Goal: Task Accomplishment & Management: Manage account settings

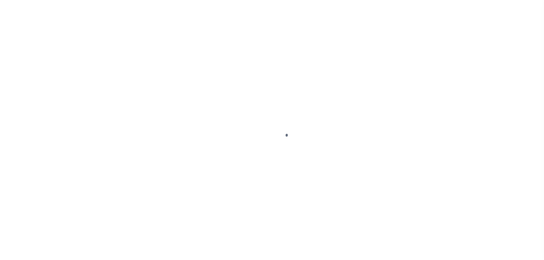
select select "NTX"
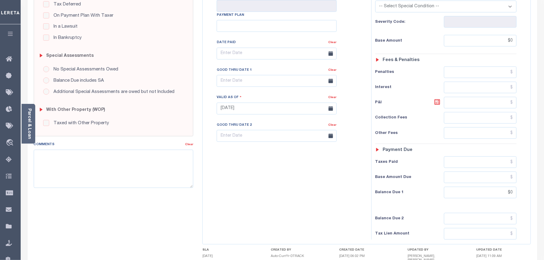
scroll to position [191, 0]
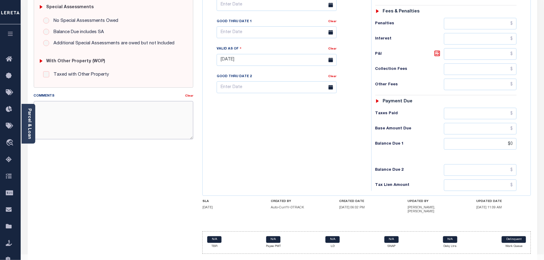
click at [95, 122] on textarea "Comments" at bounding box center [114, 120] width 160 height 38
paste textarea "Taxes were due prior to the loan boarding – No Liability-BS"
type textarea "Taxes were due prior to the loan boarding – No Liability-BS"
click at [84, 154] on div "SPECIAL RISK NCE Date Clear - Select Status Code -" at bounding box center [113, 62] width 169 height 394
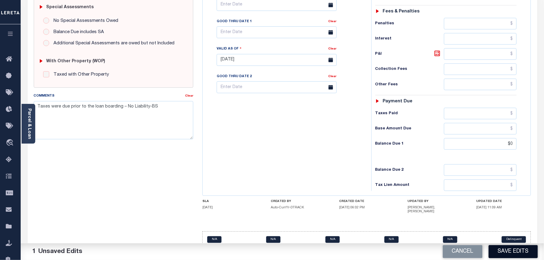
click at [512, 248] on button "Save Edits" at bounding box center [512, 251] width 49 height 13
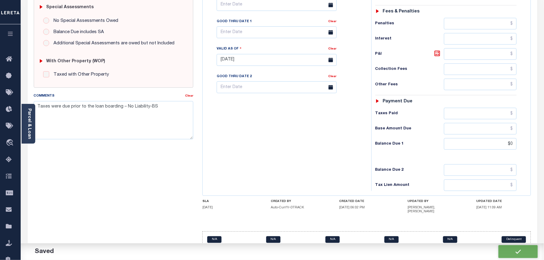
checkbox input "false"
type input "$0"
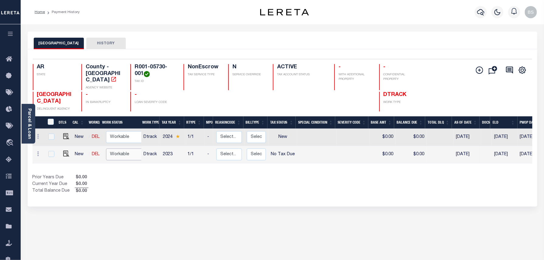
click at [128, 151] on select "Non Workable Workable" at bounding box center [124, 155] width 36 height 12
checkbox input "true"
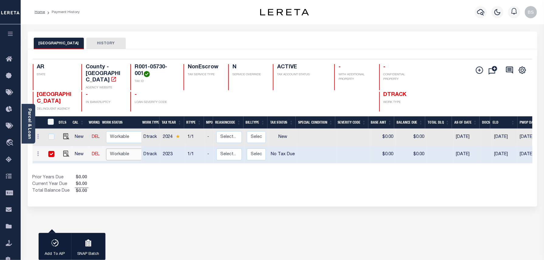
select select "true"
click at [106, 149] on select "Non Workable Workable" at bounding box center [124, 155] width 36 height 12
checkbox input "false"
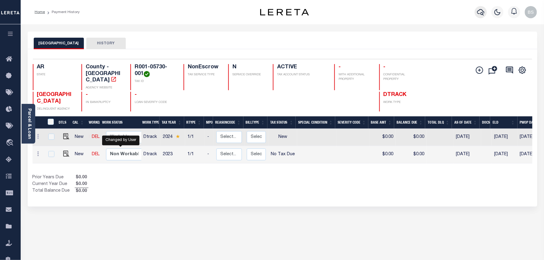
click at [482, 14] on icon "button" at bounding box center [480, 12] width 7 height 7
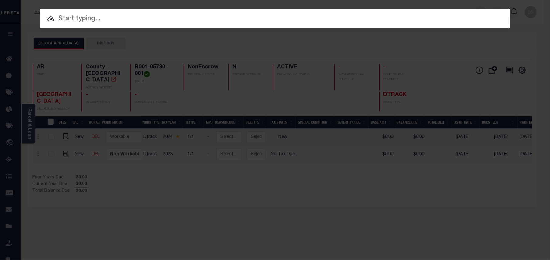
paste input "251013317"
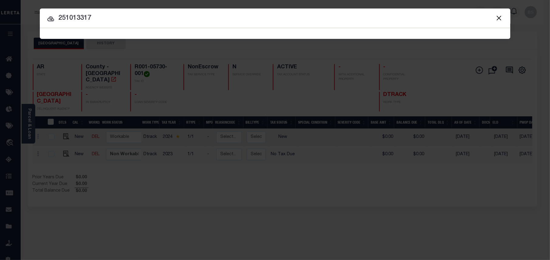
type input "251013317"
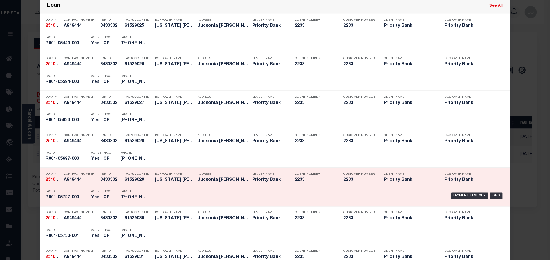
scroll to position [365, 0]
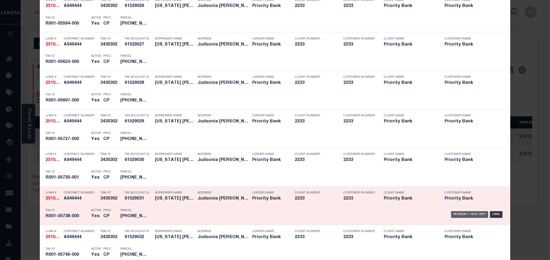
click at [457, 215] on div "Payment History" at bounding box center [469, 214] width 37 height 7
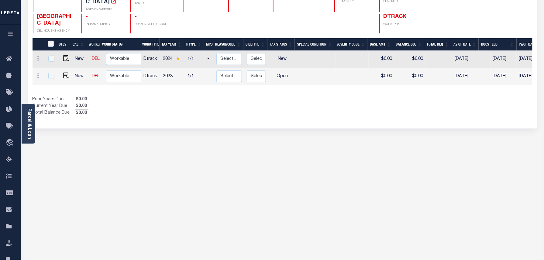
scroll to position [76, 0]
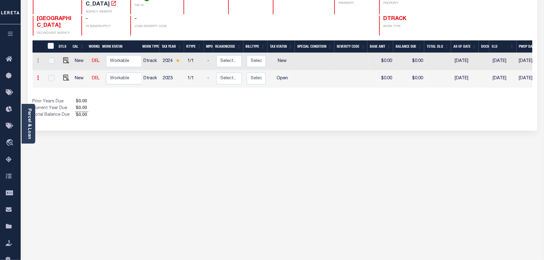
click at [38, 76] on link at bounding box center [38, 78] width 7 height 5
click at [74, 73] on img at bounding box center [75, 76] width 6 height 6
select select "OP2"
type input "$0.00"
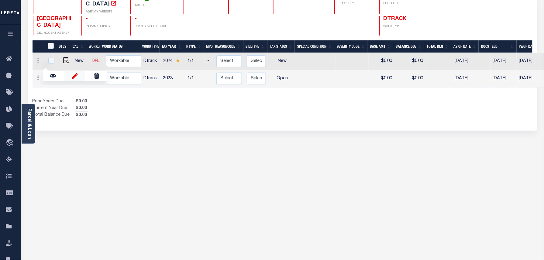
type input "[DATE]"
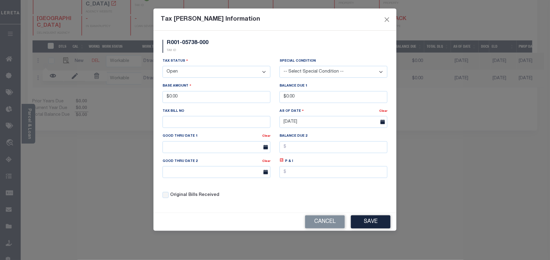
click at [188, 74] on select "- Select Status - Open Due/Unpaid Paid Incomplete No Tax Due Internal Refund Pr…" at bounding box center [217, 72] width 108 height 12
select select "NTX"
click at [163, 67] on select "- Select Status - Open Due/Unpaid Paid Incomplete No Tax Due Internal Refund Pr…" at bounding box center [217, 72] width 108 height 12
click at [368, 224] on button "Save" at bounding box center [370, 221] width 39 height 13
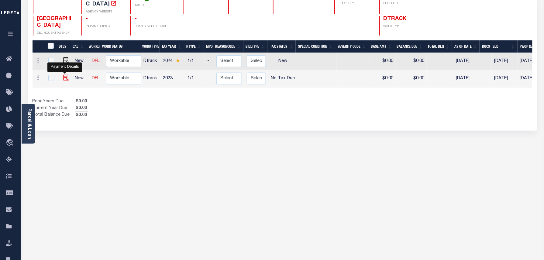
click at [66, 75] on img at bounding box center [66, 78] width 6 height 6
checkbox input "true"
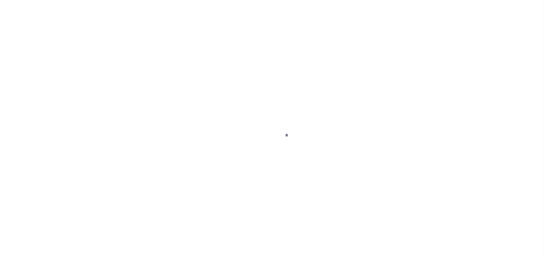
select select "NTX"
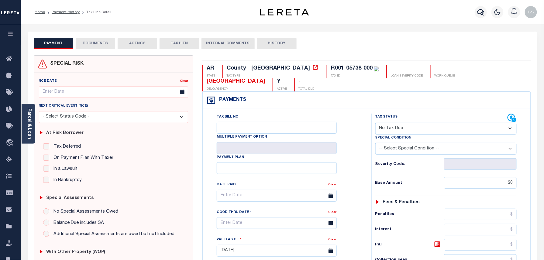
scroll to position [191, 0]
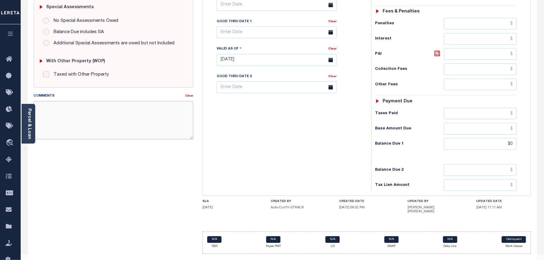
click at [140, 122] on textarea "Comments" at bounding box center [114, 120] width 160 height 38
click at [358, 101] on div "Tax Bill No Multiple Payment Option Payment Plan Clear" at bounding box center [285, 57] width 163 height 268
click at [149, 118] on textarea "Comments" at bounding box center [114, 120] width 160 height 38
paste textarea "Taxes were due prior to the loan boarding – No Liability-BS"
type textarea "Taxes were due prior to the loan boarding – No Liability-BS"
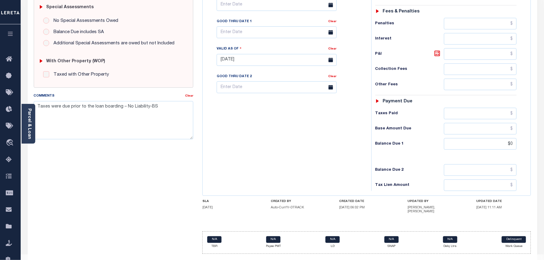
click at [106, 173] on div "SPECIAL RISK NCE Date Clear - Select Status Code -" at bounding box center [113, 62] width 169 height 394
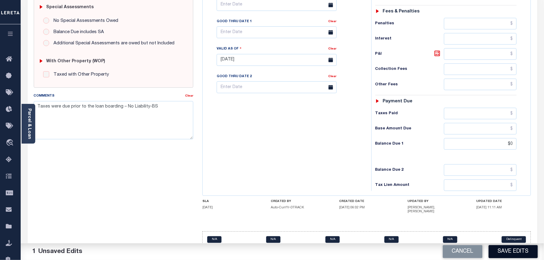
click at [511, 252] on button "Save Edits" at bounding box center [512, 251] width 49 height 13
checkbox input "false"
type input "$0"
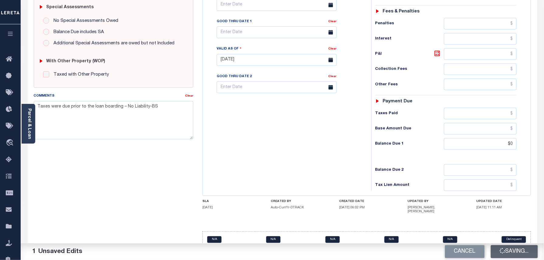
type input "$0"
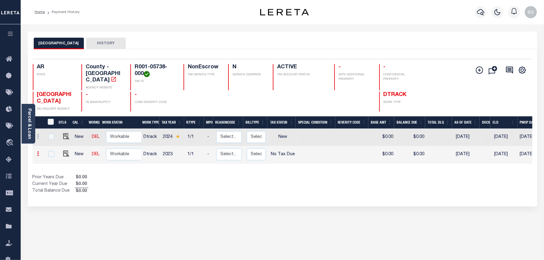
click at [38, 151] on icon at bounding box center [38, 153] width 2 height 5
click at [125, 188] on div "Prior Years Due $0.00 Current Year Due $0.00 Total Balance Due $0.00" at bounding box center [158, 184] width 250 height 20
click at [118, 151] on select "Non Workable Workable" at bounding box center [124, 155] width 36 height 12
checkbox input "true"
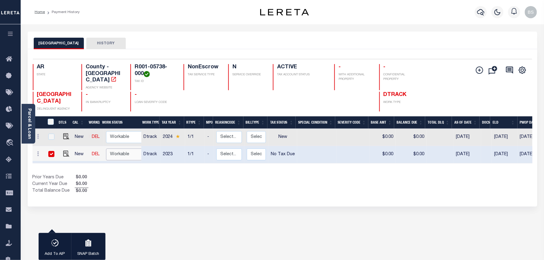
select select "true"
click at [106, 149] on select "Non Workable Workable" at bounding box center [124, 155] width 36 height 12
checkbox input "false"
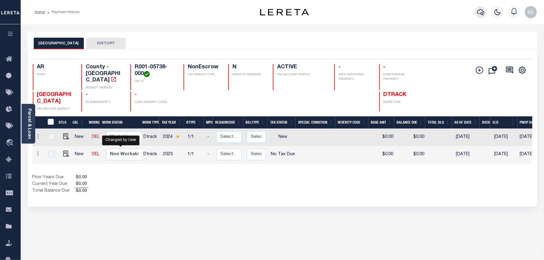
click at [483, 13] on icon "button" at bounding box center [480, 12] width 7 height 7
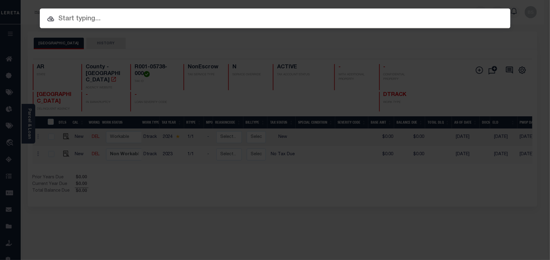
paste input "251013317"
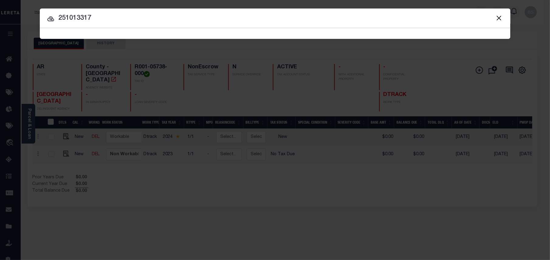
type input "251013317"
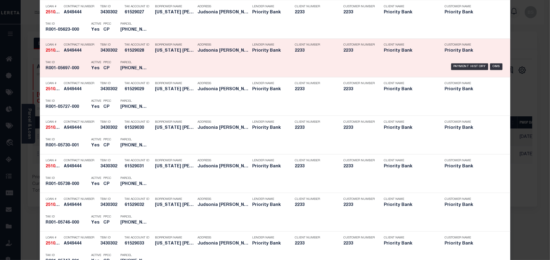
scroll to position [410, 0]
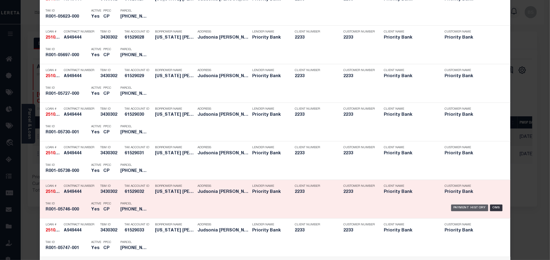
click at [464, 207] on div "Payment History" at bounding box center [469, 208] width 37 height 7
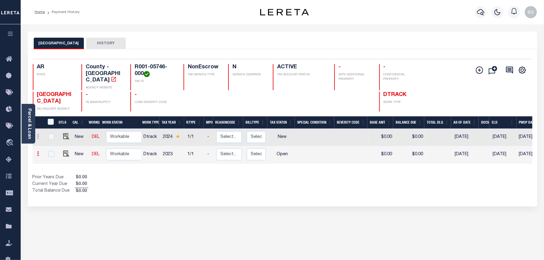
click at [37, 151] on icon at bounding box center [38, 153] width 2 height 5
click at [72, 149] on img at bounding box center [75, 152] width 6 height 6
select select "OP2"
type input "$0.00"
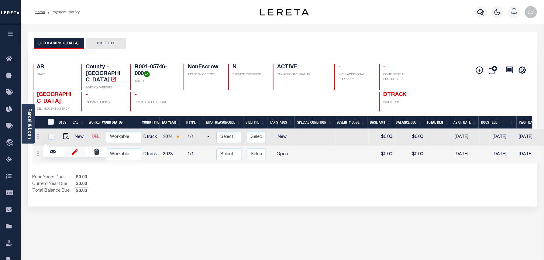
type input "[DATE]"
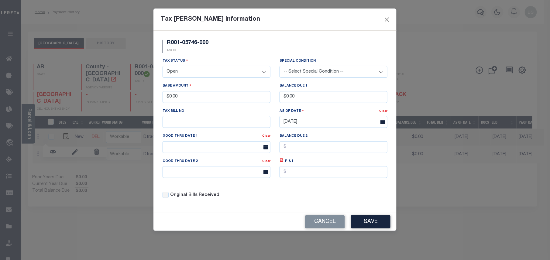
click at [186, 74] on select "- Select Status - Open Due/Unpaid Paid Incomplete No Tax Due Internal Refund Pr…" at bounding box center [217, 72] width 108 height 12
select select "NTX"
click at [163, 67] on select "- Select Status - Open Due/Unpaid Paid Incomplete No Tax Due Internal Refund Pr…" at bounding box center [217, 72] width 108 height 12
click at [365, 222] on button "Save" at bounding box center [370, 221] width 39 height 13
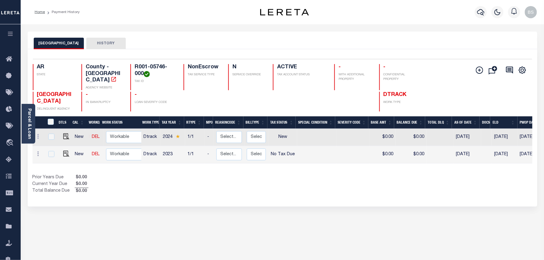
click at [407, 181] on div "Show Tax Lines before Bill Release Date Prior Years Due $0.00 Current Year Due …" at bounding box center [283, 184] width 500 height 20
click at [64, 151] on img at bounding box center [66, 154] width 6 height 6
checkbox input "true"
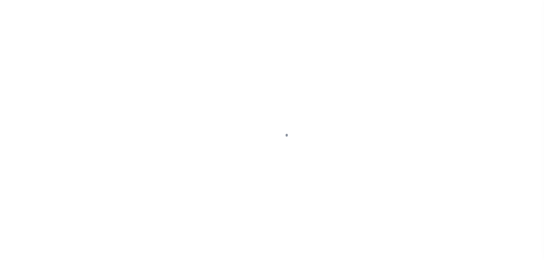
select select "NTX"
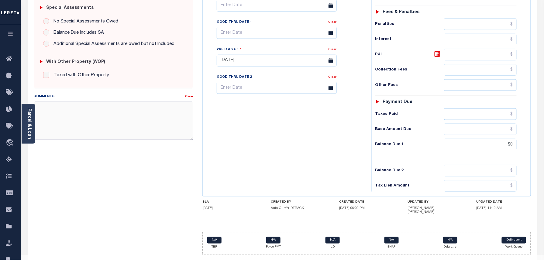
click at [74, 125] on textarea "Comments" at bounding box center [114, 121] width 160 height 38
paste textarea "Taxes were due prior to the loan boarding – No Liability-BS"
type textarea "Taxes were due prior to the loan boarding – No Liability-BS"
click at [74, 159] on div "SPECIAL RISK NCE Date Clear - Select Status Code -" at bounding box center [113, 62] width 169 height 394
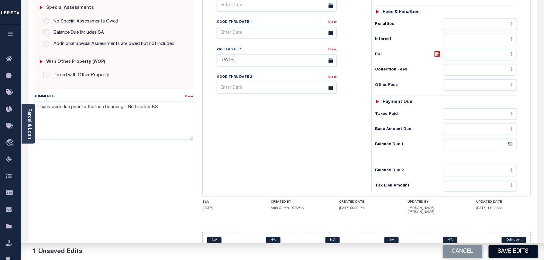
click at [519, 249] on button "Save Edits" at bounding box center [512, 251] width 49 height 13
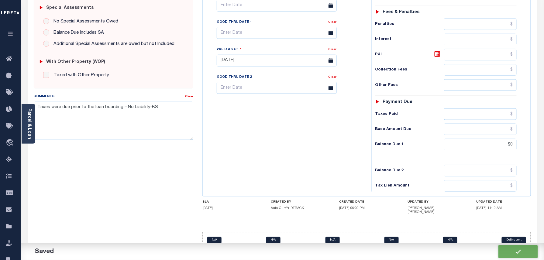
checkbox input "false"
type input "$0"
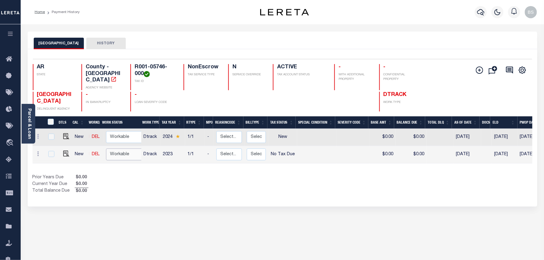
click at [116, 149] on select "Non Workable Workable" at bounding box center [124, 155] width 36 height 12
checkbox input "true"
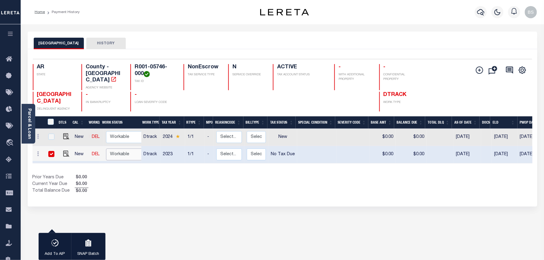
select select "true"
click at [106, 149] on select "Non Workable Workable" at bounding box center [124, 155] width 36 height 12
checkbox input "false"
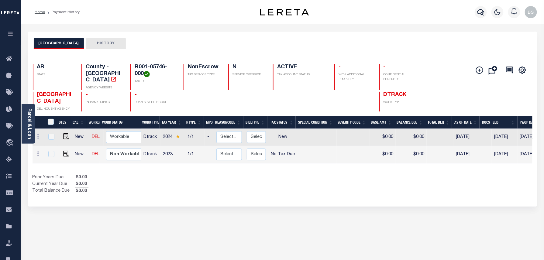
click at [218, 182] on div "Prior Years Due $0.00 Current Year Due $0.00 Total Balance Due $0.00" at bounding box center [158, 184] width 250 height 20
click at [480, 9] on icon "button" at bounding box center [480, 12] width 7 height 7
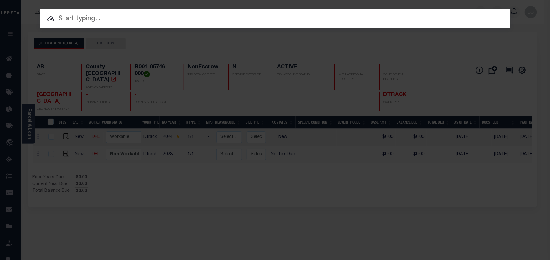
paste input "251013317"
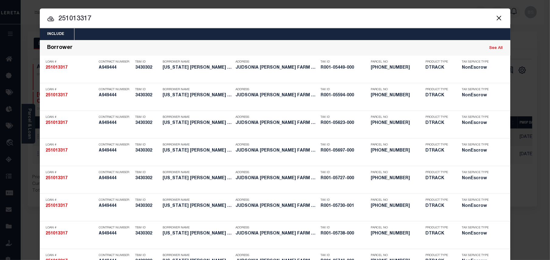
type input "251013317"
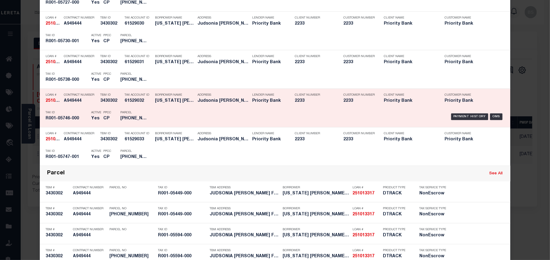
scroll to position [524, 0]
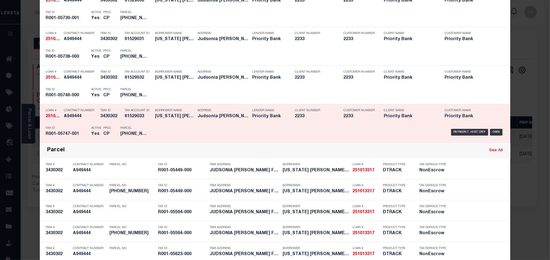
click at [462, 129] on div "Payment History OMS" at bounding box center [330, 132] width 347 height 18
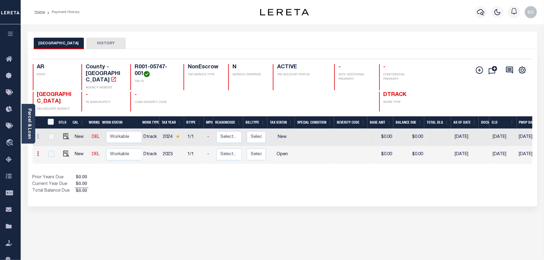
click at [36, 152] on link at bounding box center [38, 154] width 7 height 5
click at [72, 149] on img at bounding box center [75, 152] width 6 height 6
select select "OP2"
type input "$0.00"
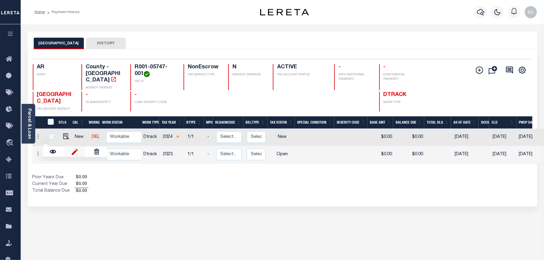
type input "[DATE]"
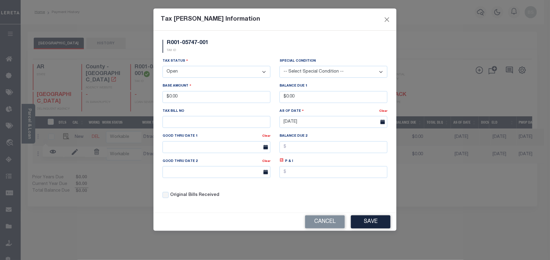
click at [202, 74] on select "- Select Status - Open Due/Unpaid Paid Incomplete No Tax Due Internal Refund Pr…" at bounding box center [217, 72] width 108 height 12
select select "NTX"
click at [163, 67] on select "- Select Status - Open Due/Unpaid Paid Incomplete No Tax Due Internal Refund Pr…" at bounding box center [217, 72] width 108 height 12
click at [365, 228] on button "Save" at bounding box center [370, 221] width 39 height 13
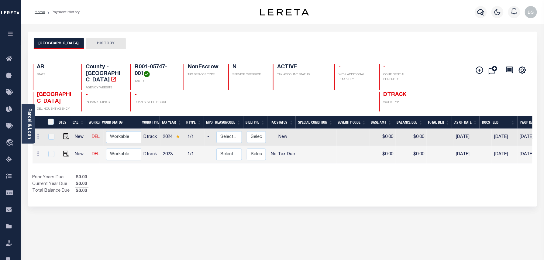
click at [434, 180] on div "Show Tax Lines before Bill Release Date Prior Years Due $0.00 Current Year Due …" at bounding box center [283, 184] width 500 height 20
click at [63, 151] on img at bounding box center [66, 154] width 6 height 6
checkbox input "true"
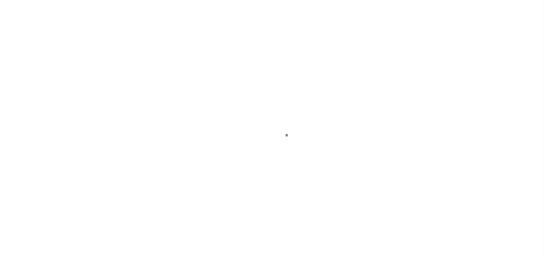
select select "NTX"
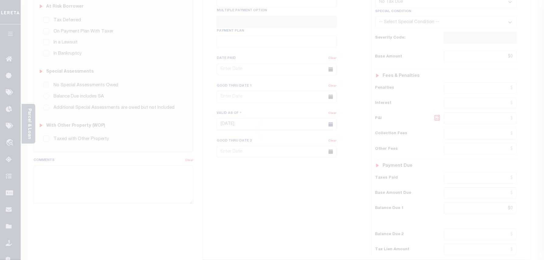
scroll to position [162, 0]
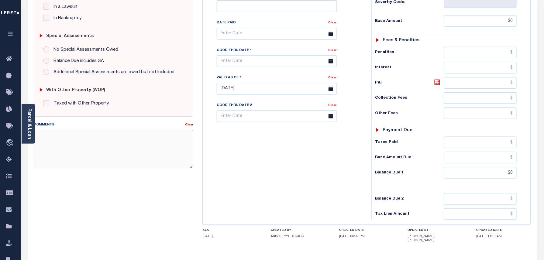
click at [95, 134] on textarea "Comments" at bounding box center [114, 149] width 160 height 38
paste textarea "Taxes were due prior to the loan boarding – No Liability-BS"
type textarea "Taxes were due prior to the loan boarding – No Liability-BS"
click at [49, 185] on div "SPECIAL RISK NCE Date Clear - Select Status Code -" at bounding box center [113, 90] width 169 height 394
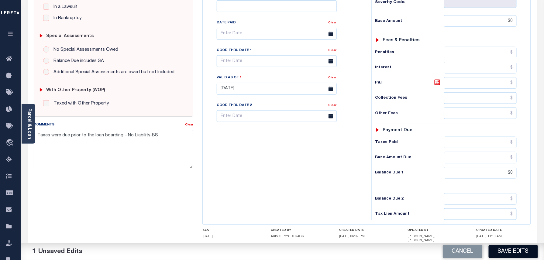
click at [505, 255] on button "Save Edits" at bounding box center [512, 251] width 49 height 13
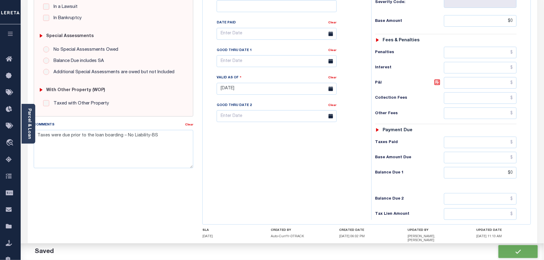
checkbox input "false"
type input "$0"
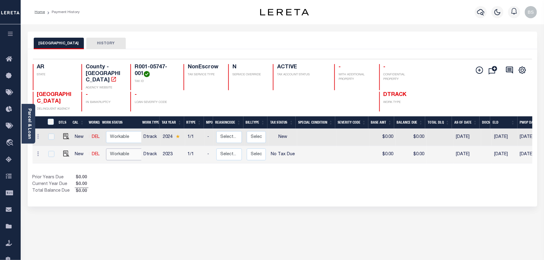
click at [120, 149] on select "Non Workable Workable" at bounding box center [124, 155] width 36 height 12
checkbox input "true"
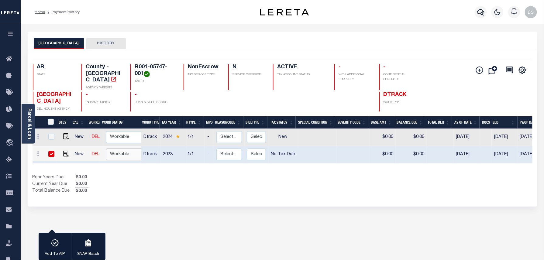
select select "true"
click at [106, 149] on select "Non Workable Workable" at bounding box center [124, 155] width 36 height 12
checkbox input "false"
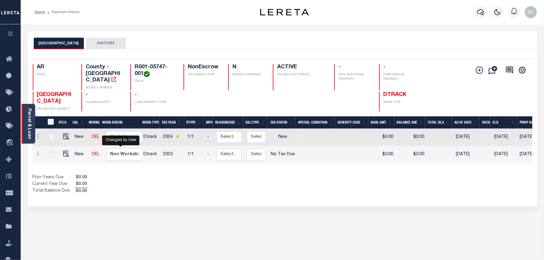
click at [35, 126] on div "Parcel & Loan" at bounding box center [29, 124] width 14 height 40
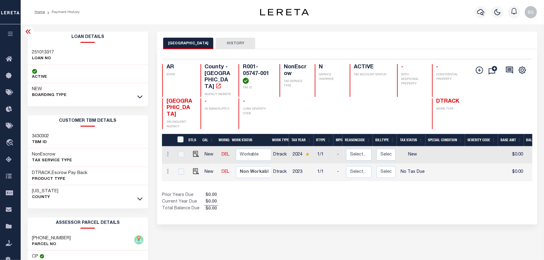
click at [136, 97] on div "NEW BOARDING TYPE" at bounding box center [88, 92] width 121 height 18
click at [140, 95] on icon at bounding box center [139, 97] width 5 height 6
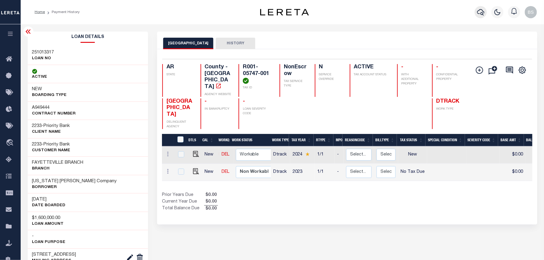
click at [480, 13] on icon "button" at bounding box center [480, 12] width 7 height 7
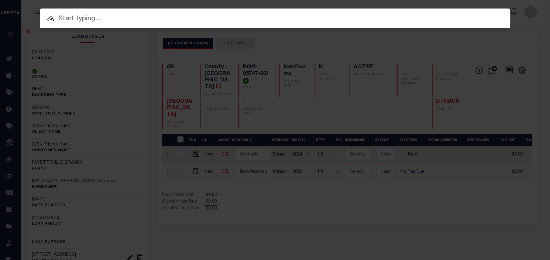
paste input "122614"
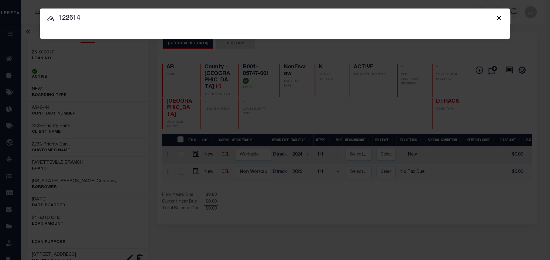
type input "122614"
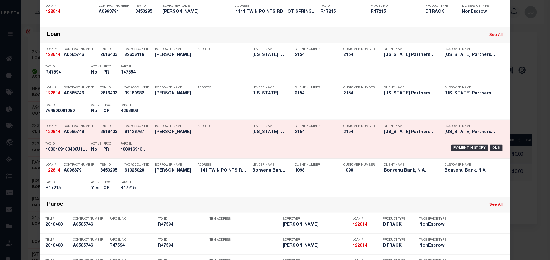
scroll to position [162, 0]
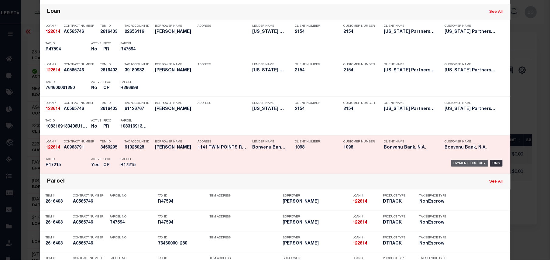
click at [469, 165] on div "Payment History" at bounding box center [469, 163] width 37 height 7
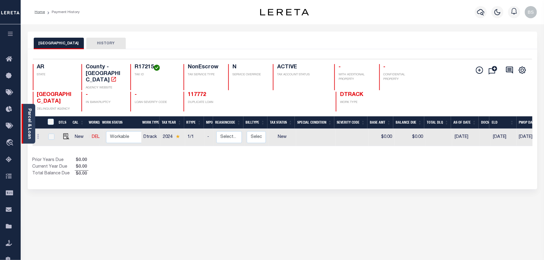
click at [31, 125] on link "Parcel & Loan" at bounding box center [29, 123] width 4 height 31
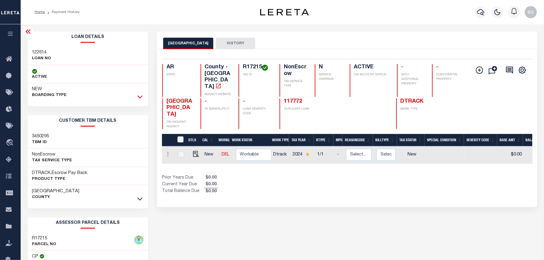
click at [139, 97] on icon at bounding box center [139, 97] width 5 height 6
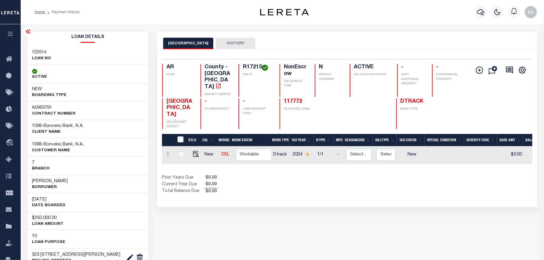
click at [31, 29] on icon at bounding box center [28, 31] width 7 height 7
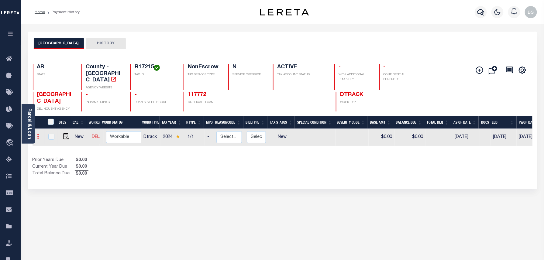
click at [38, 134] on icon at bounding box center [38, 136] width 2 height 5
click at [74, 132] on img at bounding box center [75, 135] width 6 height 6
select select "NW2"
type input "$0.00"
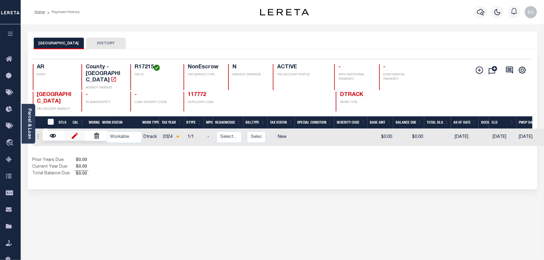
type input "[DATE]"
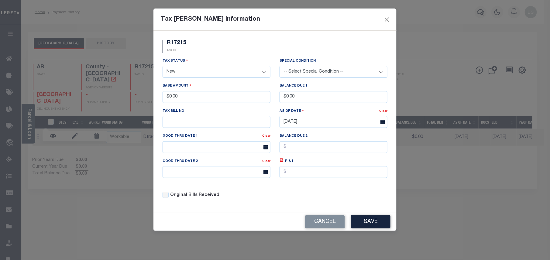
click at [180, 73] on select "- Select Status - Open Due/Unpaid Paid Incomplete No Tax Due Internal Refund Pr…" at bounding box center [217, 72] width 108 height 12
select select "NTX"
click at [163, 67] on select "- Select Status - Open Due/Unpaid Paid Incomplete No Tax Due Internal Refund Pr…" at bounding box center [217, 72] width 108 height 12
click at [377, 225] on button "Save" at bounding box center [370, 221] width 39 height 13
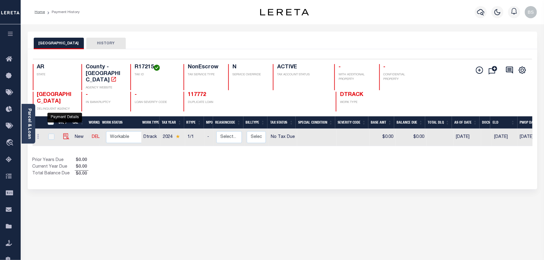
click at [66, 133] on img at bounding box center [66, 136] width 6 height 6
checkbox input "true"
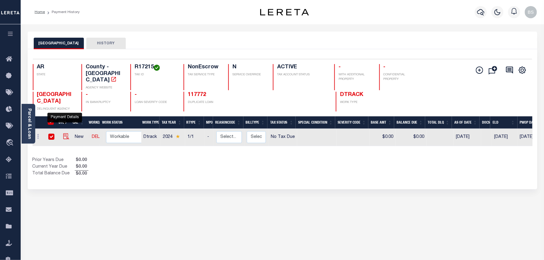
checkbox input "true"
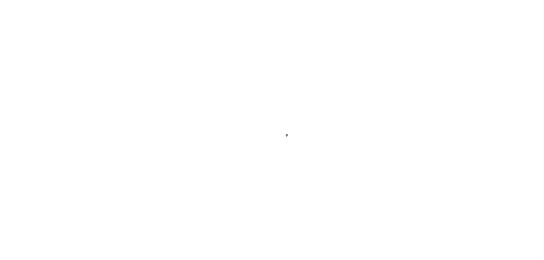
select select "NTX"
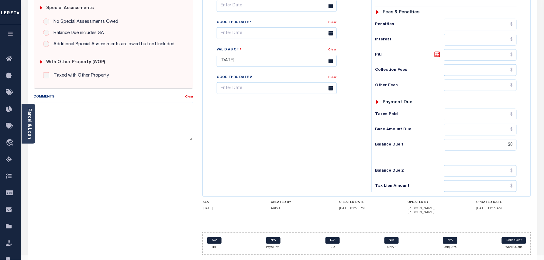
scroll to position [191, 0]
click at [86, 130] on textarea "Comments" at bounding box center [114, 120] width 160 height 38
paste textarea "Taxes were due prior to the loan boarding – No Liability-BS"
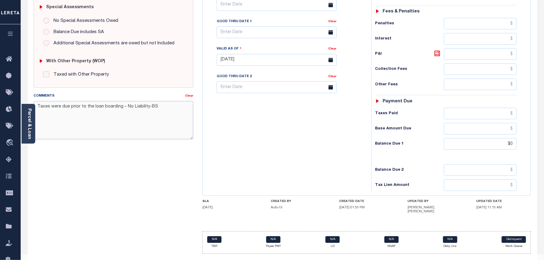
type textarea "Taxes were due prior to the loan boarding – No Liability-BS"
click at [266, 205] on div "AR STATE County - AR TAX TYPE R17215 TAX ID - LOAN SEVERITY CODE - WORK QUEUE G…" at bounding box center [366, 64] width 328 height 379
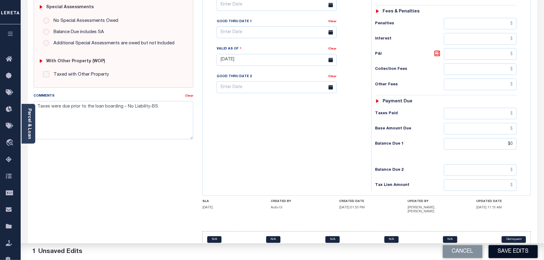
click at [504, 255] on button "Save Edits" at bounding box center [512, 251] width 49 height 13
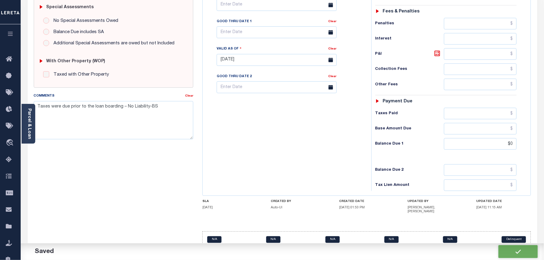
type input "$0"
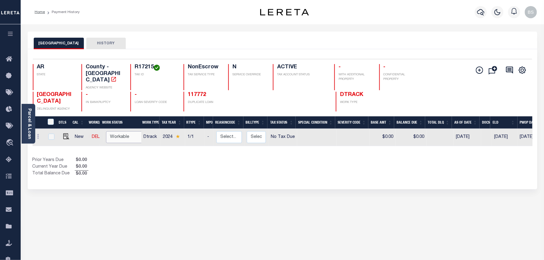
click at [129, 132] on select "Non Workable Workable" at bounding box center [124, 137] width 36 height 12
checkbox input "true"
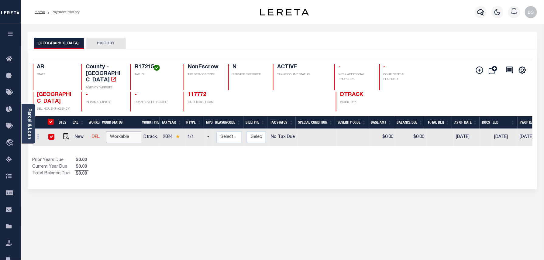
checkbox input "true"
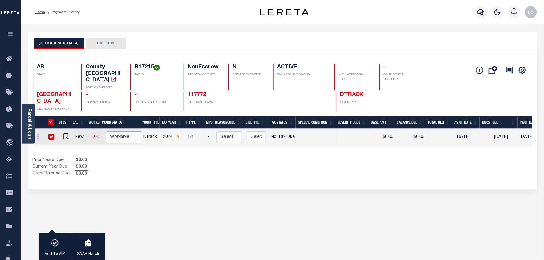
select select "true"
click at [106, 131] on select "Non Workable Workable" at bounding box center [124, 137] width 36 height 12
checkbox input "false"
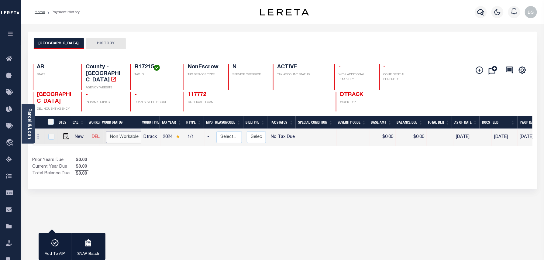
checkbox input "false"
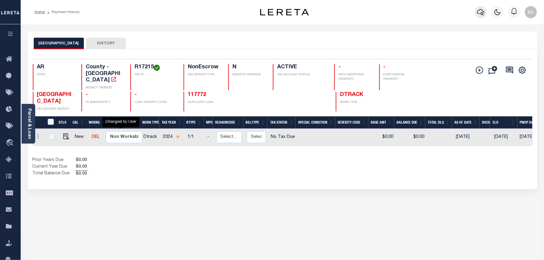
click at [482, 12] on icon "button" at bounding box center [480, 12] width 7 height 7
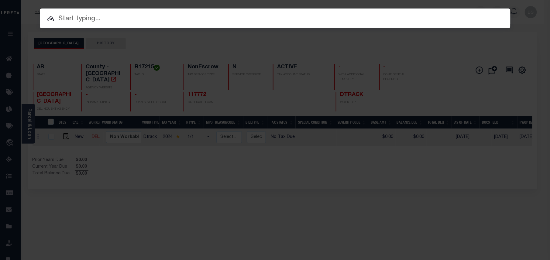
paste input "0002206992"
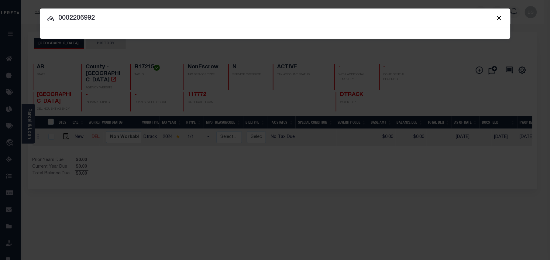
type input "0002206992"
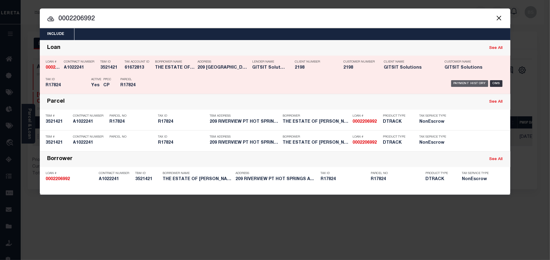
click at [467, 83] on div "Payment History" at bounding box center [469, 83] width 37 height 7
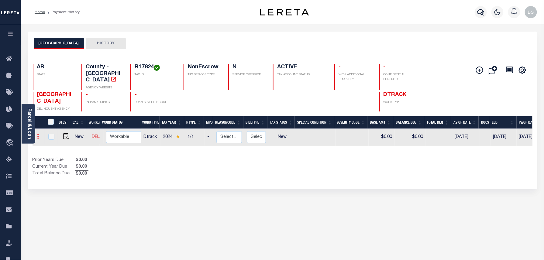
click at [39, 134] on icon at bounding box center [38, 136] width 2 height 5
click at [73, 132] on img at bounding box center [75, 135] width 6 height 6
select select "NW2"
type input "$0.00"
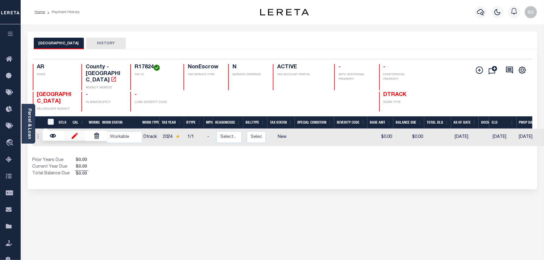
type input "[DATE]"
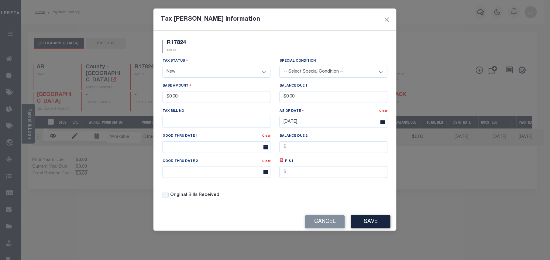
click at [188, 72] on select "- Select Status - Open Due/Unpaid Paid Incomplete No Tax Due Internal Refund Pr…" at bounding box center [217, 72] width 108 height 12
select select "NTX"
click at [163, 67] on select "- Select Status - Open Due/Unpaid Paid Incomplete No Tax Due Internal Refund Pr…" at bounding box center [217, 72] width 108 height 12
click at [228, 187] on div "Original Bills Received" at bounding box center [216, 193] width 117 height 21
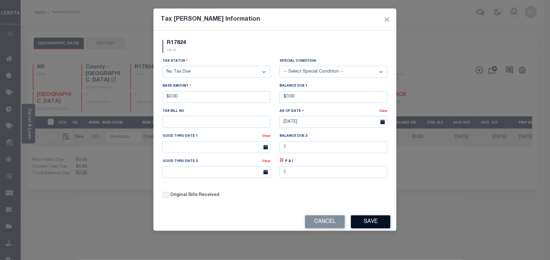
click at [360, 227] on button "Save" at bounding box center [370, 221] width 39 height 13
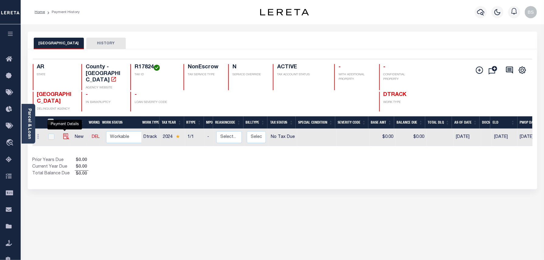
click at [64, 133] on img at bounding box center [66, 136] width 6 height 6
checkbox input "true"
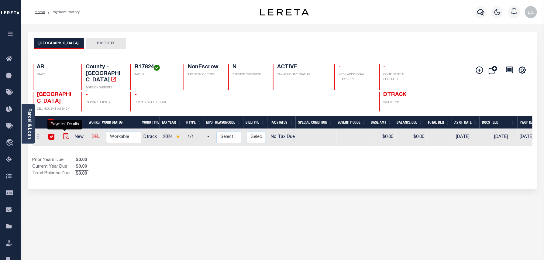
checkbox input "true"
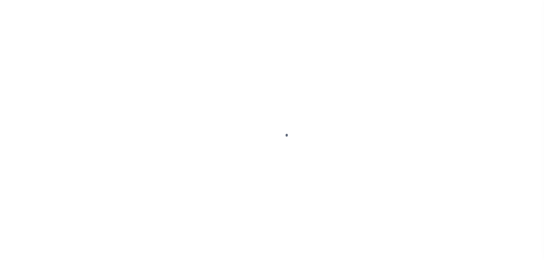
select select "NTX"
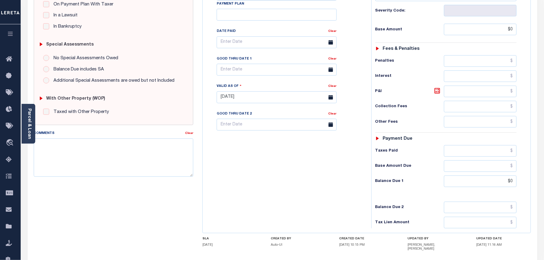
scroll to position [191, 0]
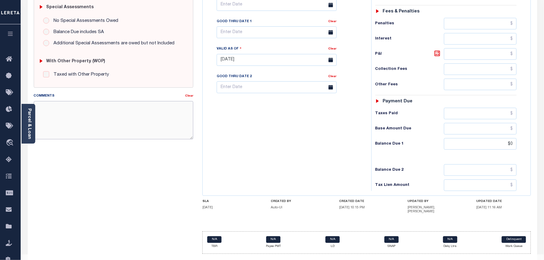
click at [116, 118] on textarea "Comments" at bounding box center [114, 120] width 160 height 38
paste textarea "Taxes were due prior to the loan boarding – No Liability-BS"
type textarea "Taxes were due prior to the loan boarding – No Liability-BS"
click at [98, 159] on div "SPECIAL RISK NCE Date Clear - Select Status Code -" at bounding box center [113, 62] width 169 height 394
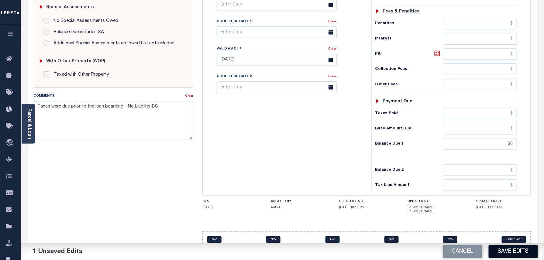
click at [515, 252] on button "Save Edits" at bounding box center [512, 251] width 49 height 13
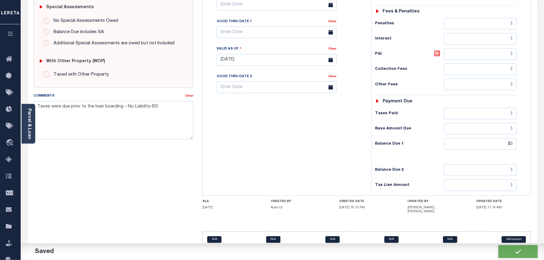
checkbox input "false"
type input "$0"
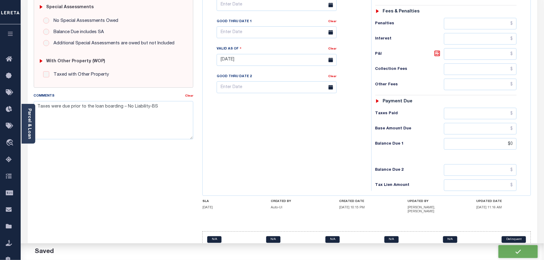
type input "$0"
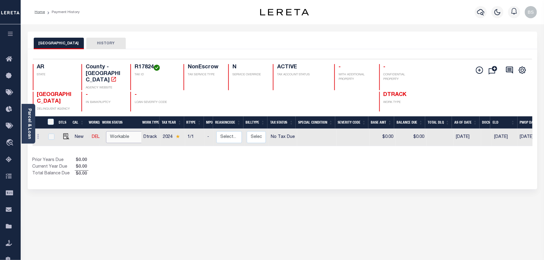
drag, startPoint x: 124, startPoint y: 129, endPoint x: 123, endPoint y: 132, distance: 3.3
click at [124, 131] on select "Non Workable Workable" at bounding box center [124, 137] width 36 height 12
checkbox input "true"
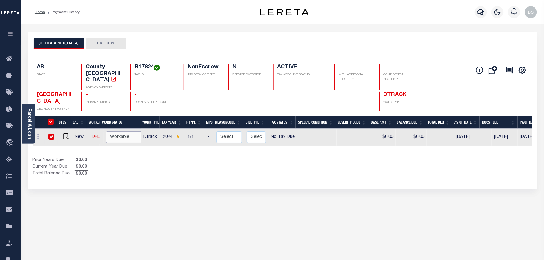
checkbox input "true"
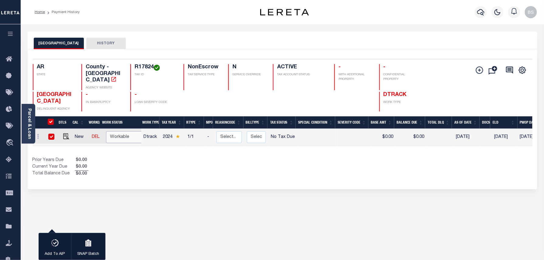
select select "true"
click at [106, 131] on select "Non Workable Workable" at bounding box center [124, 137] width 36 height 12
checkbox input "false"
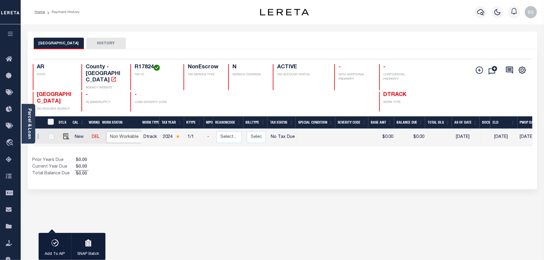
checkbox input "false"
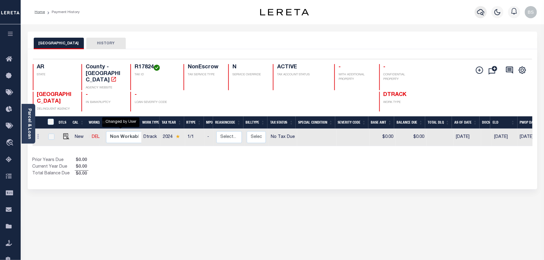
click at [478, 11] on icon "button" at bounding box center [480, 12] width 7 height 7
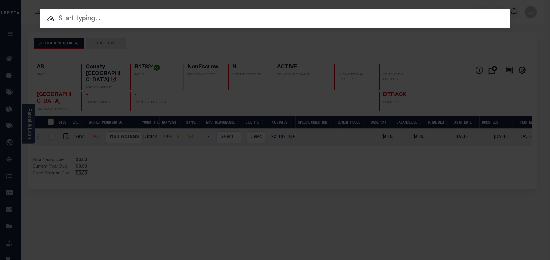
paste input "0002206982"
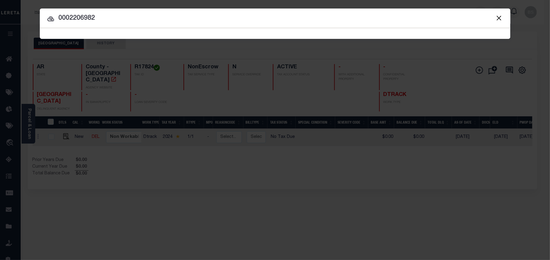
type input "0002206982"
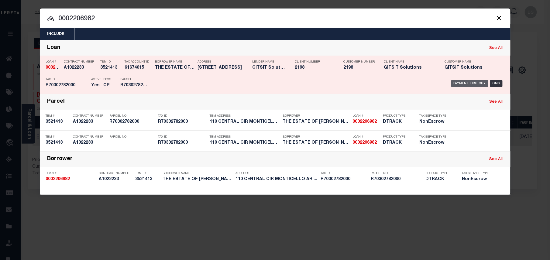
click at [474, 83] on div "Payment History" at bounding box center [469, 83] width 37 height 7
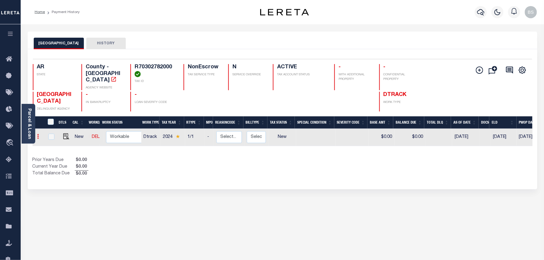
click at [38, 134] on icon at bounding box center [38, 136] width 2 height 5
click at [78, 131] on link at bounding box center [74, 136] width 21 height 10
select select "NW2"
type input "$0.00"
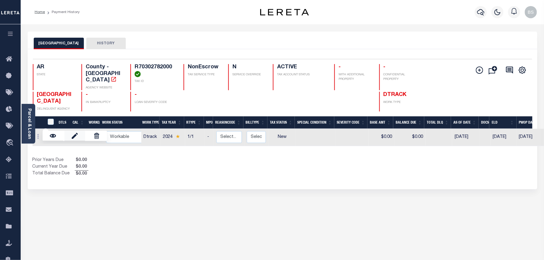
type input "[DATE]"
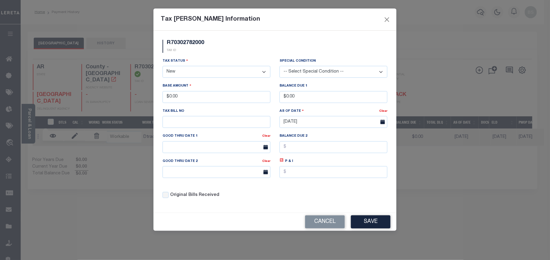
click at [183, 73] on select "- Select Status - Open Due/Unpaid Paid Incomplete No Tax Due Internal Refund Pr…" at bounding box center [217, 72] width 108 height 12
select select "NTX"
click at [163, 67] on select "- Select Status - Open Due/Unpaid Paid Incomplete No Tax Due Internal Refund Pr…" at bounding box center [217, 72] width 108 height 12
click at [366, 222] on button "Save" at bounding box center [370, 221] width 39 height 13
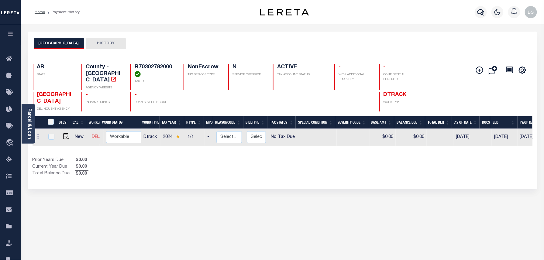
click at [377, 160] on div "Show Tax Lines before Bill Release Date Prior Years Due $0.00 Current Year Due …" at bounding box center [283, 167] width 500 height 20
click at [63, 133] on img at bounding box center [66, 136] width 6 height 6
checkbox input "true"
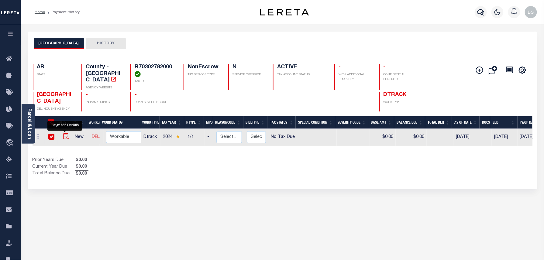
checkbox input "true"
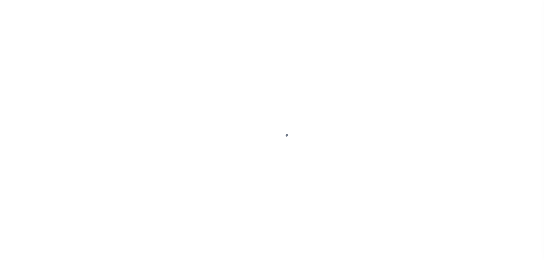
select select "NTX"
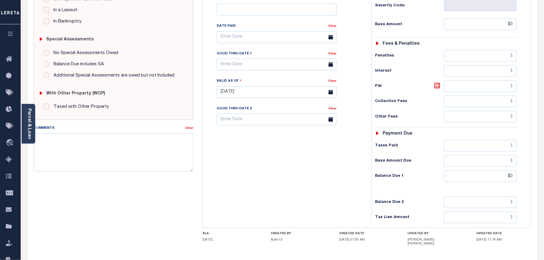
scroll to position [162, 0]
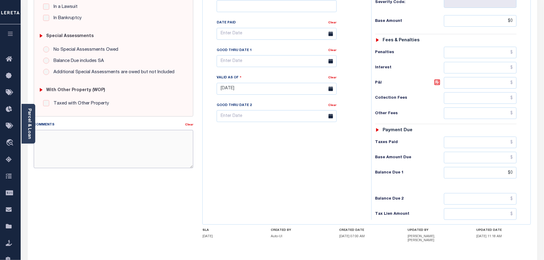
click at [117, 156] on textarea "Comments" at bounding box center [114, 149] width 160 height 38
paste textarea "Taxes were due prior to the loan boarding – No Liability-BS"
type textarea "Taxes were due prior to the loan boarding – No Liability-BS"
click at [82, 194] on div "SPECIAL RISK NCE Date Clear - Select Status Code -" at bounding box center [113, 90] width 169 height 394
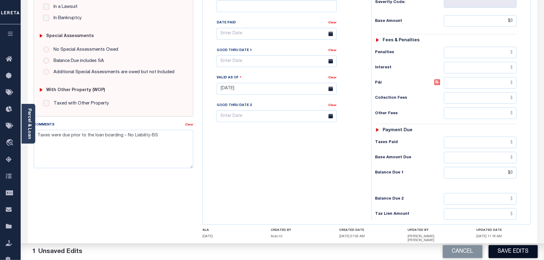
click at [505, 248] on button "Save Edits" at bounding box center [512, 251] width 49 height 13
checkbox input "false"
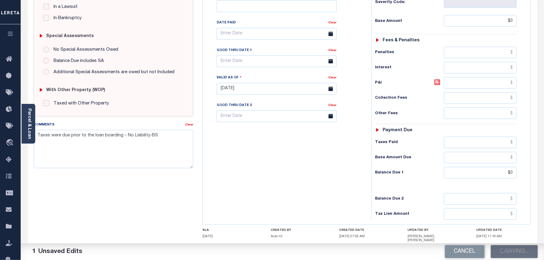
type input "$0"
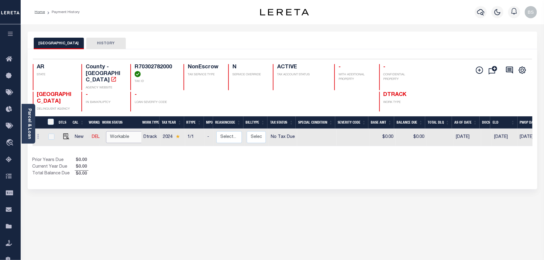
click at [117, 131] on select "Non Workable Workable" at bounding box center [124, 137] width 36 height 12
checkbox input "true"
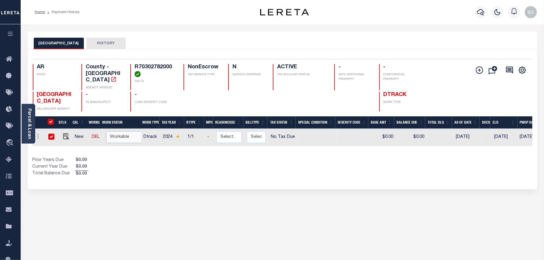
checkbox input "true"
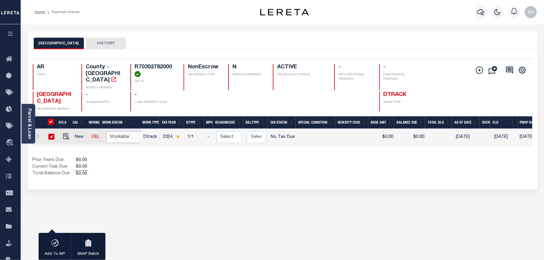
select select "true"
click at [106, 131] on select "Non Workable Workable" at bounding box center [124, 137] width 36 height 12
checkbox input "false"
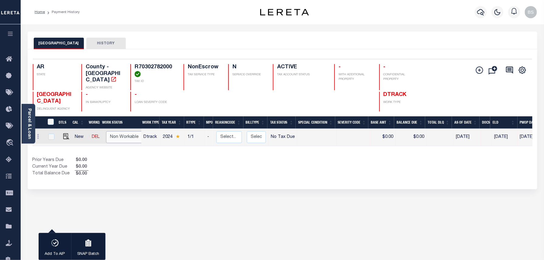
checkbox input "false"
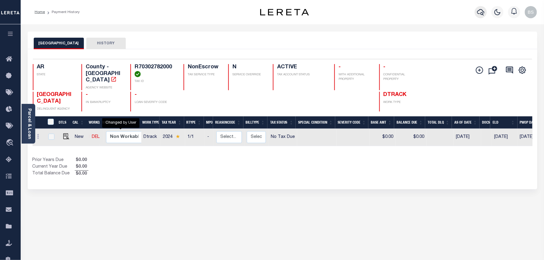
click at [481, 10] on icon "button" at bounding box center [480, 12] width 7 height 7
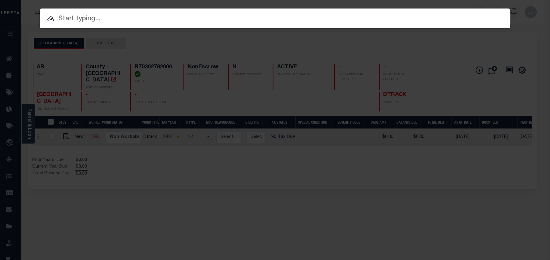
paste input "4709250038915"
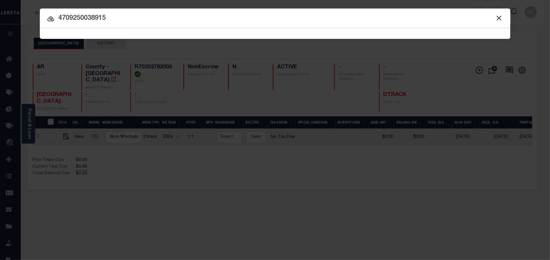
type input "4709250038915"
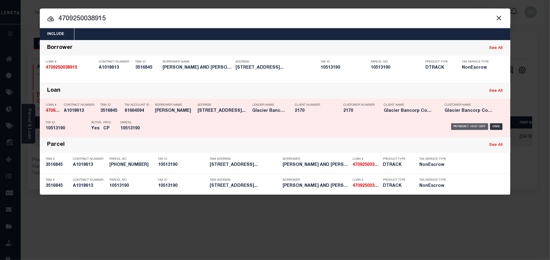
click at [462, 126] on div "Payment History" at bounding box center [469, 126] width 37 height 7
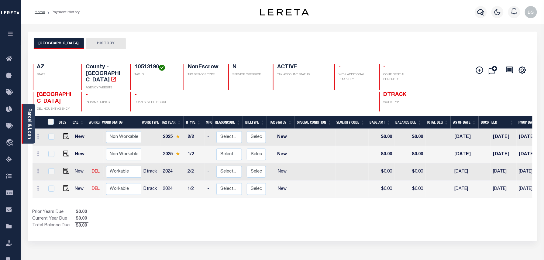
click at [33, 121] on div "Parcel & Loan" at bounding box center [29, 124] width 14 height 40
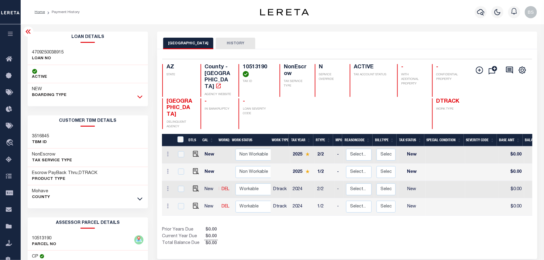
click at [139, 96] on icon at bounding box center [139, 97] width 5 height 6
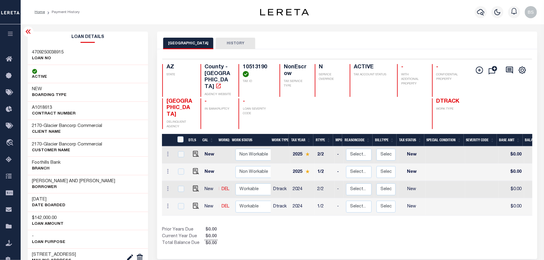
click at [30, 32] on icon at bounding box center [28, 31] width 7 height 7
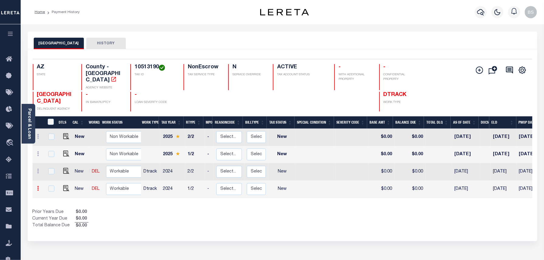
click at [38, 186] on icon at bounding box center [38, 188] width 2 height 5
click at [53, 173] on img at bounding box center [53, 176] width 6 height 6
select select "NW2"
type input "$0.00"
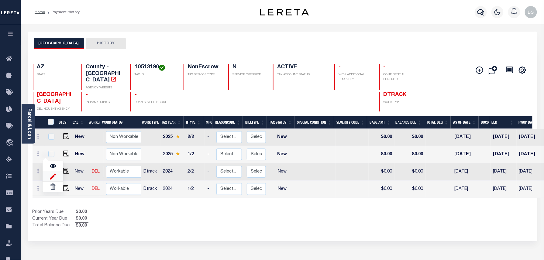
type input "[DATE]"
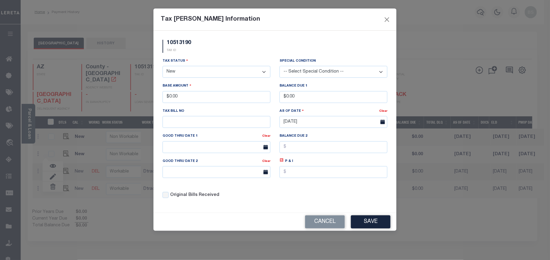
click at [173, 76] on select "- Select Status - Open Due/Unpaid Paid Incomplete No Tax Due Internal Refund Pr…" at bounding box center [217, 72] width 108 height 12
select select "NTX"
click at [163, 67] on select "- Select Status - Open Due/Unpaid Paid Incomplete No Tax Due Internal Refund Pr…" at bounding box center [217, 72] width 108 height 12
click at [370, 224] on button "Save" at bounding box center [370, 221] width 39 height 13
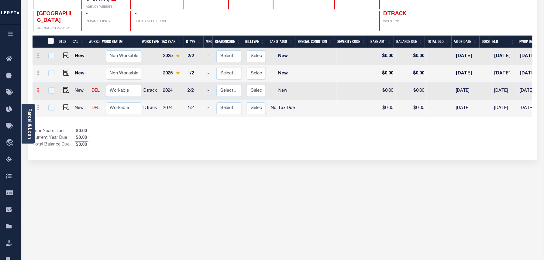
click at [39, 88] on icon at bounding box center [38, 90] width 2 height 5
click at [55, 75] on img at bounding box center [53, 78] width 6 height 6
type input "$0.00"
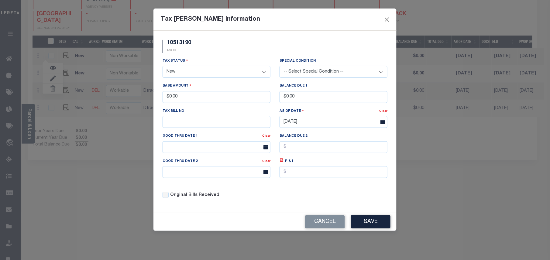
click at [176, 72] on select "- Select Status - Open Due/Unpaid Paid Incomplete No Tax Due Internal Refund Pr…" at bounding box center [217, 72] width 108 height 12
select select "NTX"
click at [163, 67] on select "- Select Status - Open Due/Unpaid Paid Incomplete No Tax Due Internal Refund Pr…" at bounding box center [217, 72] width 108 height 12
click at [278, 193] on div "Tax Status - Select Status - Open Due/Unpaid Paid Incomplete No Tax Due Interna…" at bounding box center [275, 131] width 234 height 146
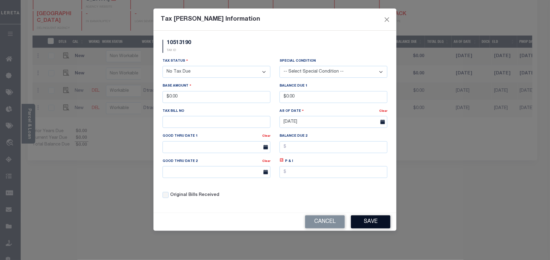
click at [377, 223] on button "Save" at bounding box center [370, 221] width 39 height 13
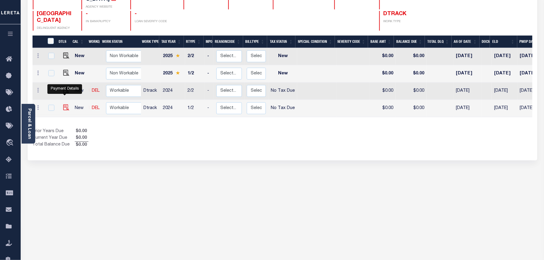
click at [64, 104] on img at bounding box center [66, 107] width 6 height 6
checkbox input "true"
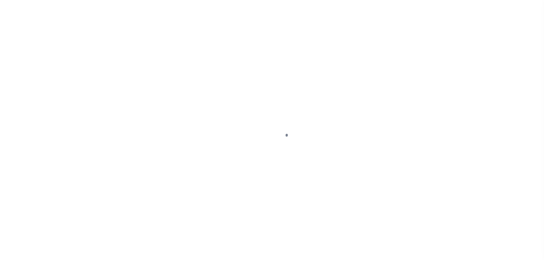
select select "NTX"
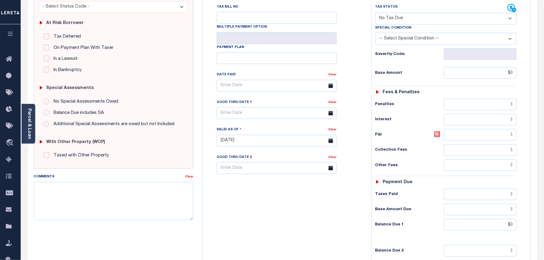
scroll to position [122, 0]
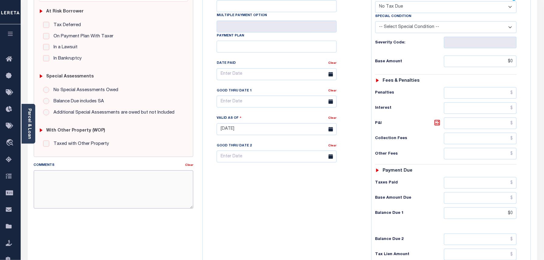
click at [100, 181] on textarea "Comments" at bounding box center [114, 189] width 160 height 38
paste textarea "Taxes were due prior to the loan boarding – No Liability-BS"
type textarea "Taxes were due prior to the loan boarding – No Liability-BS"
click at [96, 220] on div "SPECIAL RISK NCE Date Clear - Select Status Code -" at bounding box center [113, 131] width 169 height 394
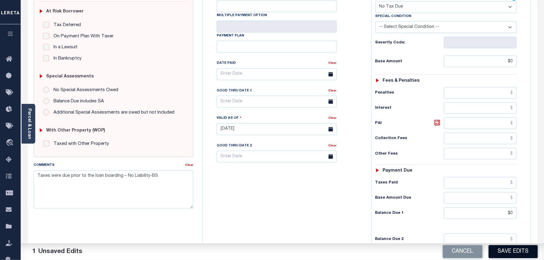
click at [512, 253] on button "Save Edits" at bounding box center [512, 251] width 49 height 13
checkbox input "false"
type input "$0"
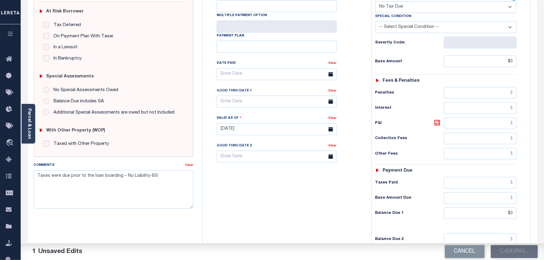
type input "$0"
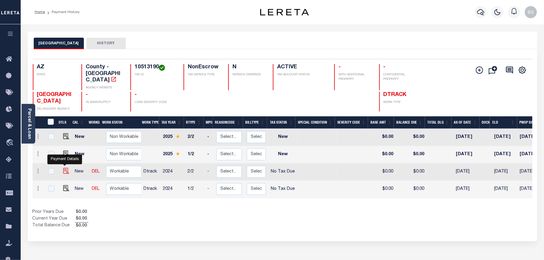
click at [63, 168] on img "" at bounding box center [66, 171] width 6 height 6
checkbox input "true"
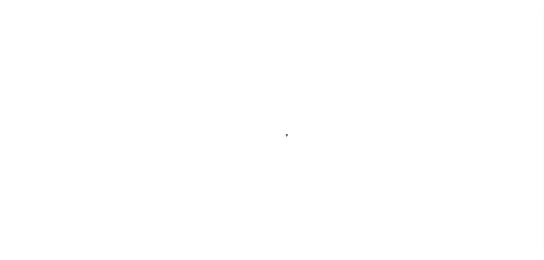
select select "NTX"
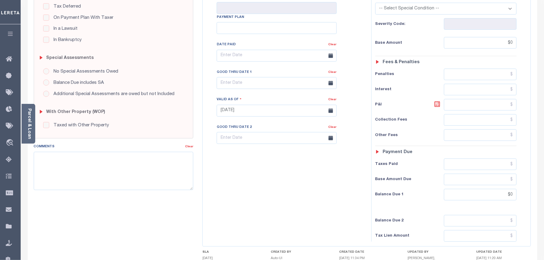
scroll to position [162, 0]
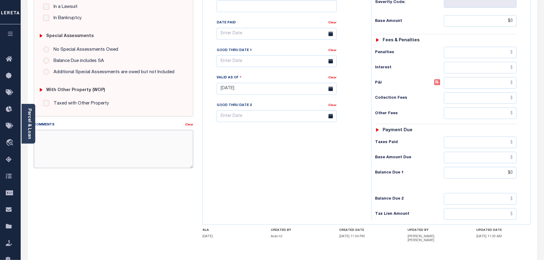
click at [86, 142] on textarea "Comments" at bounding box center [114, 149] width 160 height 38
paste textarea "Taxes were due prior to the loan boarding – No Liability-BS"
type textarea "Taxes were due prior to the loan boarding – No Liability-BS"
click at [60, 186] on div "SPECIAL RISK NCE Date Clear - Select Status Code -" at bounding box center [113, 90] width 169 height 394
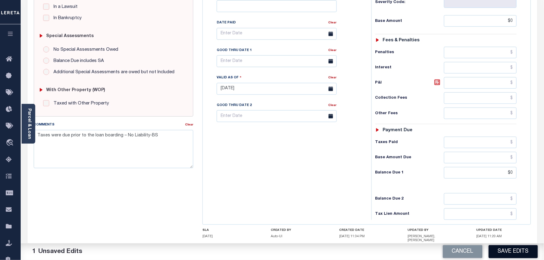
click at [500, 251] on button "Save Edits" at bounding box center [512, 251] width 49 height 13
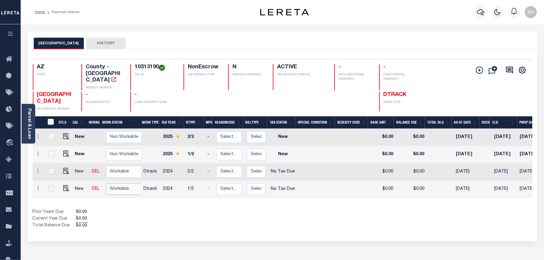
click at [118, 184] on select "Non Workable Workable" at bounding box center [124, 189] width 36 height 12
checkbox input "true"
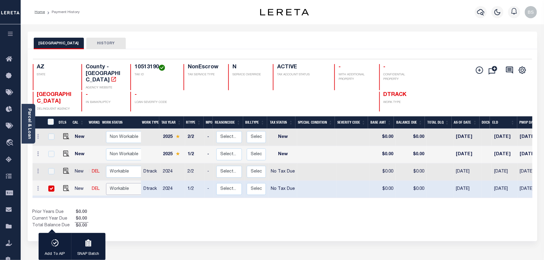
select select "true"
click at [106, 183] on select "Non Workable Workable" at bounding box center [124, 189] width 36 height 12
checkbox input "false"
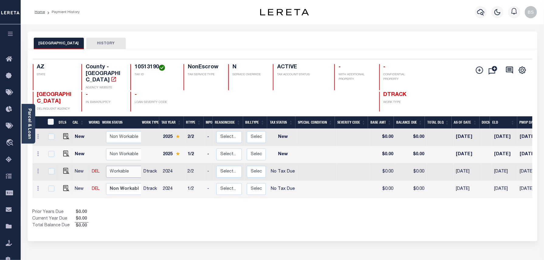
click at [122, 166] on select "Non Workable Workable" at bounding box center [124, 172] width 36 height 12
checkbox input "true"
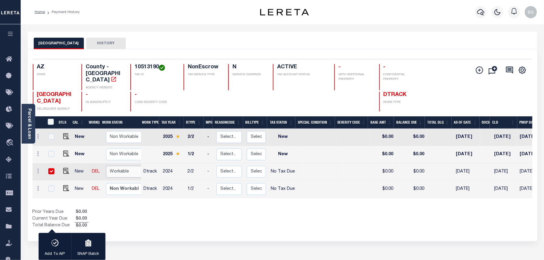
select select "true"
click at [106, 166] on select "Non Workable Workable" at bounding box center [124, 172] width 36 height 12
checkbox input "false"
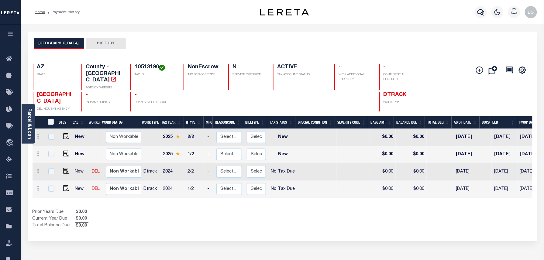
click at [217, 217] on div "Prior Years Due $0.00 Current Year Due $0.00 Total Balance Due $0.00" at bounding box center [158, 219] width 250 height 20
click at [481, 12] on icon "button" at bounding box center [480, 12] width 7 height 7
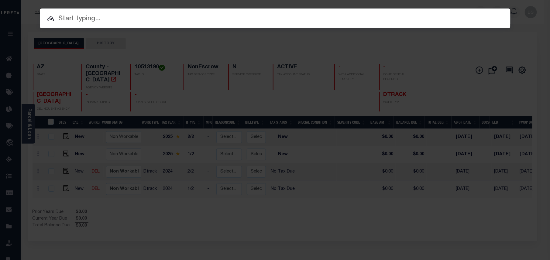
paste input "4707250038365"
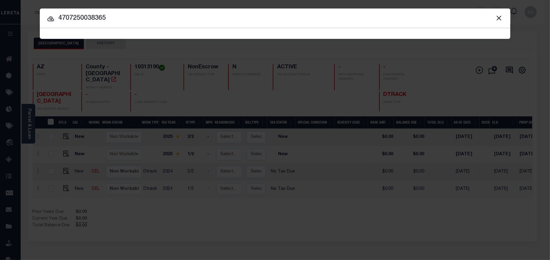
type input "4707250038365"
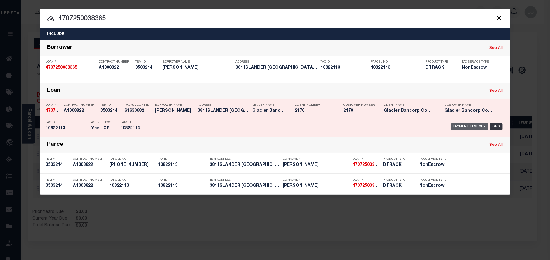
click at [475, 127] on div "Payment History" at bounding box center [469, 126] width 37 height 7
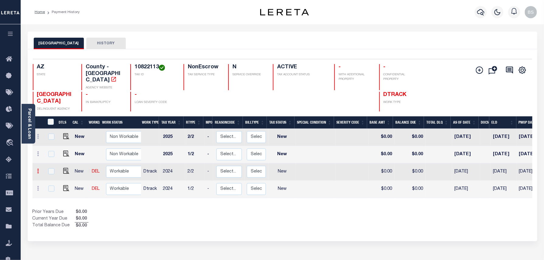
click at [40, 170] on link at bounding box center [38, 172] width 7 height 5
click at [49, 154] on link at bounding box center [53, 159] width 21 height 10
select select "NW2"
type input "$0.00"
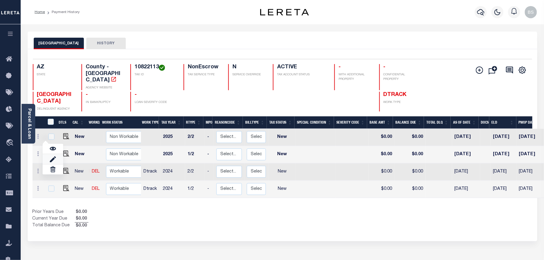
type input "[DATE]"
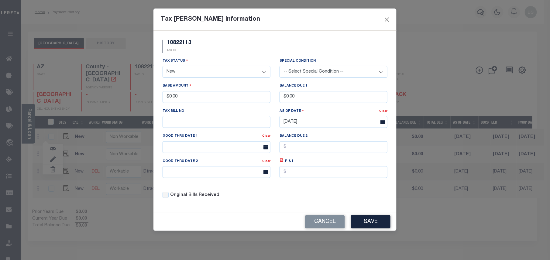
click at [183, 74] on select "- Select Status - Open Due/Unpaid Paid Incomplete No Tax Due Internal Refund Pr…" at bounding box center [217, 72] width 108 height 12
select select "NTX"
click at [163, 67] on select "- Select Status - Open Due/Unpaid Paid Incomplete No Tax Due Internal Refund Pr…" at bounding box center [217, 72] width 108 height 12
click at [366, 224] on button "Save" at bounding box center [370, 221] width 39 height 13
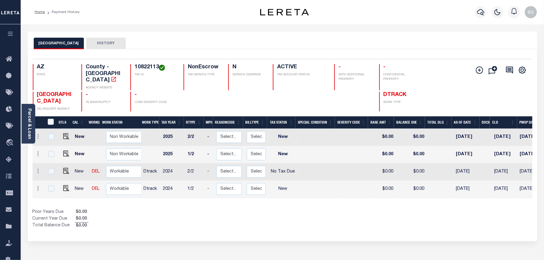
click at [439, 237] on div "MOHAVE COUNTY HISTORY Selected 4 Results" at bounding box center [282, 206] width 519 height 349
click at [38, 186] on icon at bounding box center [38, 188] width 2 height 5
click at [47, 171] on link at bounding box center [53, 176] width 21 height 10
type input "$0.00"
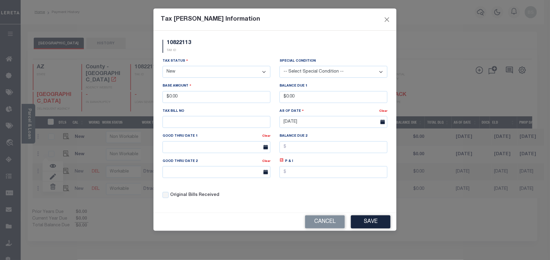
click at [180, 77] on select "- Select Status - Open Due/Unpaid Paid Incomplete No Tax Due Internal Refund Pr…" at bounding box center [217, 72] width 108 height 12
click at [182, 75] on select "- Select Status - Open Due/Unpaid Paid Incomplete No Tax Due Internal Refund Pr…" at bounding box center [217, 72] width 108 height 12
select select "NTX"
click at [163, 67] on select "- Select Status - Open Due/Unpaid Paid Incomplete No Tax Due Internal Refund Pr…" at bounding box center [217, 72] width 108 height 12
click at [357, 224] on button "Save" at bounding box center [370, 221] width 39 height 13
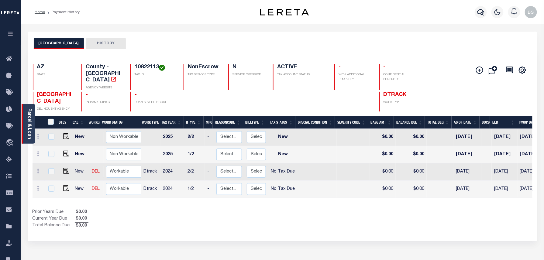
click at [31, 127] on link "Parcel & Loan" at bounding box center [29, 123] width 4 height 31
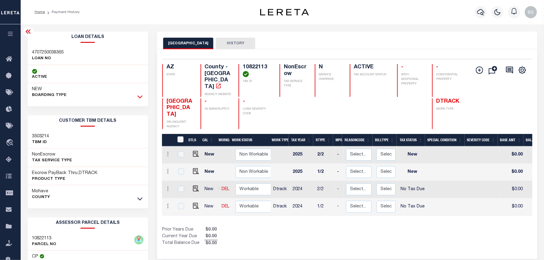
click at [142, 98] on icon at bounding box center [139, 97] width 5 height 6
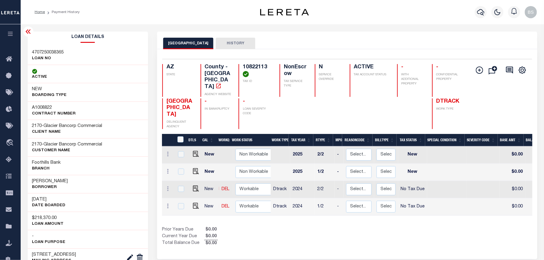
click at [29, 31] on icon at bounding box center [28, 31] width 5 height 4
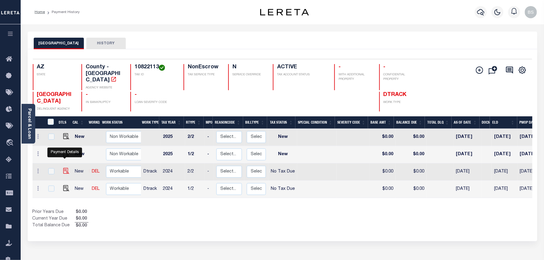
click at [66, 168] on img at bounding box center [66, 171] width 6 height 6
checkbox input "true"
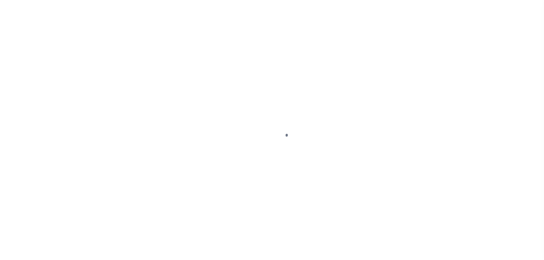
select select "NTX"
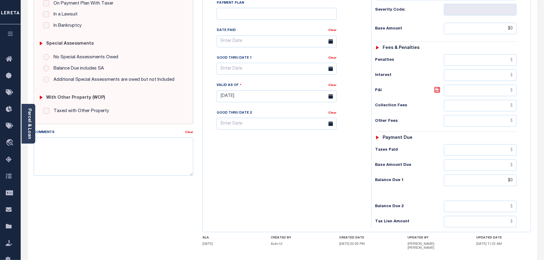
scroll to position [162, 0]
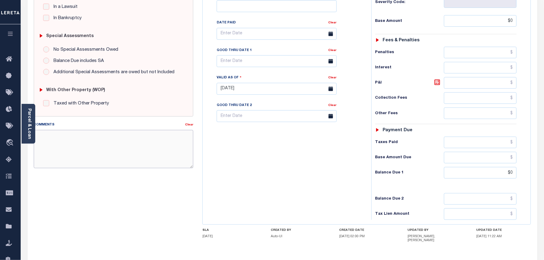
click at [98, 152] on textarea "Comments" at bounding box center [114, 149] width 160 height 38
paste textarea "Taxes were due prior to the loan boarding – No Liability-BS"
type textarea "Taxes were due prior to the loan boarding – No Liability-BS"
click at [149, 190] on div "SPECIAL RISK NCE Date Clear - Select Status Code -" at bounding box center [113, 90] width 169 height 394
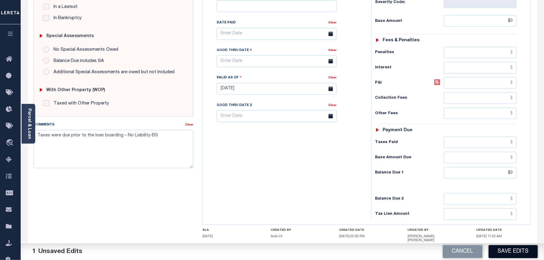
click at [530, 254] on button "Save Edits" at bounding box center [512, 251] width 49 height 13
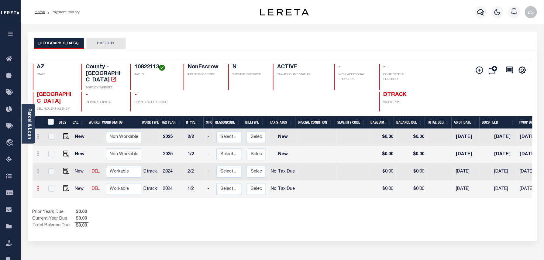
click at [38, 186] on icon at bounding box center [38, 188] width 2 height 5
click at [52, 171] on link at bounding box center [53, 176] width 21 height 10
select select "NTX"
type input "$0.00"
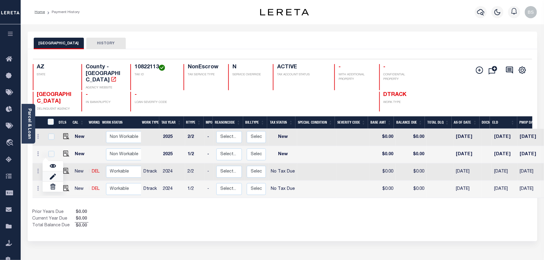
type input "[DATE]"
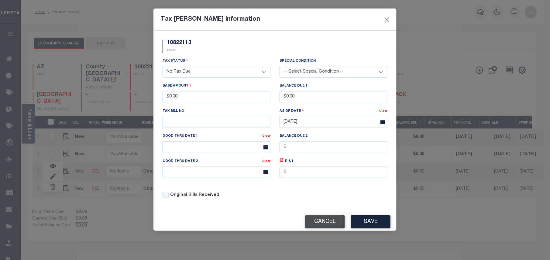
click at [316, 225] on button "Cancel" at bounding box center [325, 221] width 40 height 13
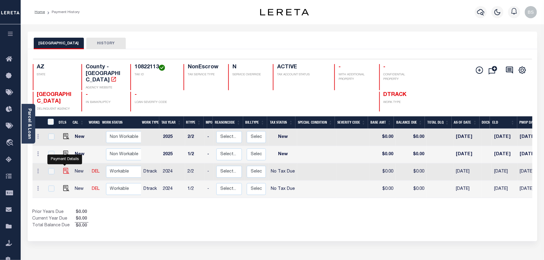
click at [66, 168] on img "" at bounding box center [66, 171] width 6 height 6
checkbox input "true"
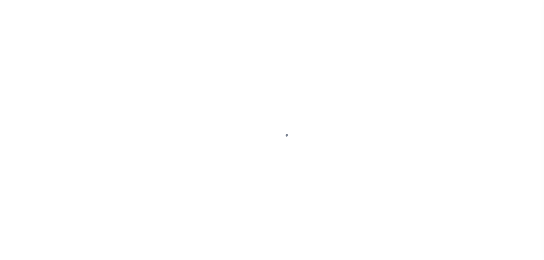
select select "NTX"
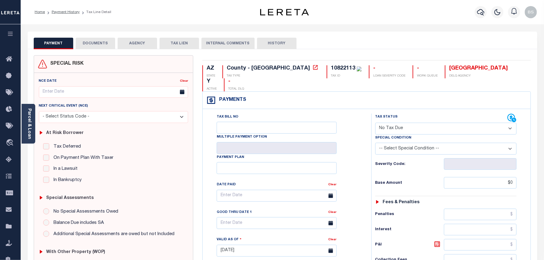
click at [68, 12] on link "Payment History" at bounding box center [66, 12] width 28 height 4
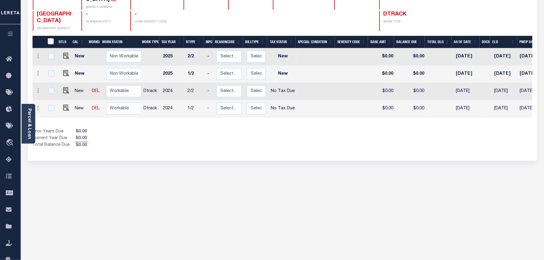
scroll to position [81, 0]
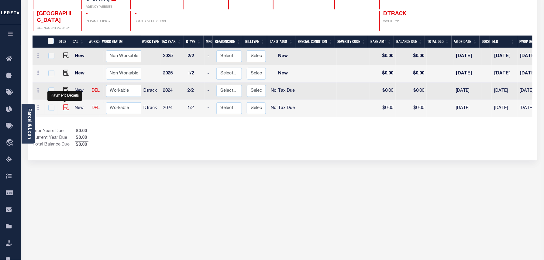
click at [64, 104] on img "" at bounding box center [66, 107] width 6 height 6
checkbox input "true"
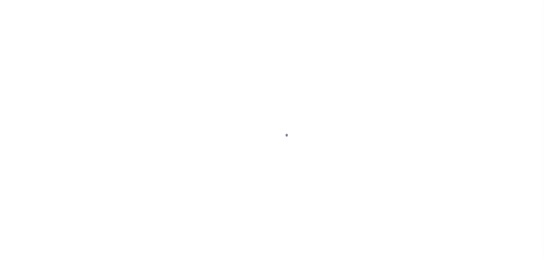
select select "NTX"
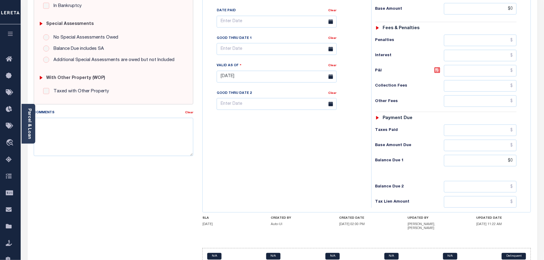
scroll to position [191, 0]
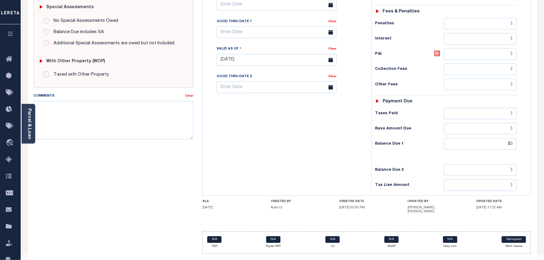
click at [144, 161] on div "SPECIAL RISK NCE Date Clear - Select Status Code -" at bounding box center [113, 62] width 169 height 394
click at [145, 131] on textarea "Comments" at bounding box center [114, 120] width 160 height 38
paste textarea "Taxes were due prior to the loan boarding – No Liability-BS"
type textarea "Taxes were due prior to the loan boarding – No Liability-BS"
click at [146, 148] on div "SPECIAL RISK NCE Date Clear - Select Status Code -" at bounding box center [113, 62] width 169 height 394
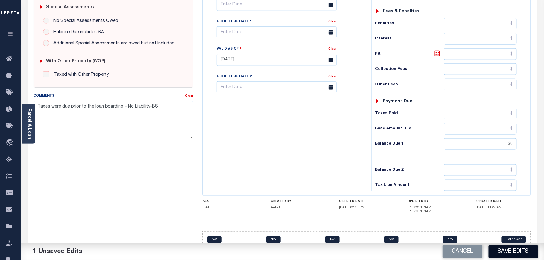
click at [510, 247] on button "Save Edits" at bounding box center [512, 251] width 49 height 13
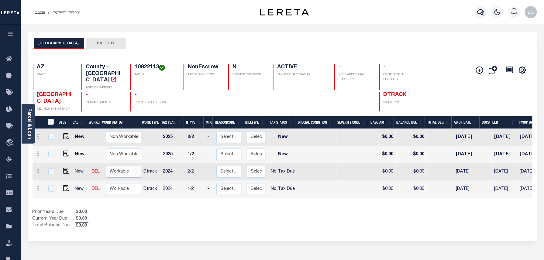
click at [117, 166] on select "Non Workable Workable" at bounding box center [124, 172] width 36 height 12
checkbox input "true"
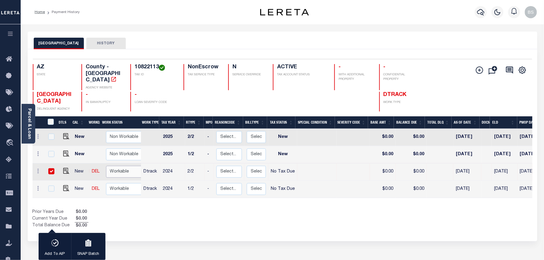
select select "true"
click at [106, 166] on select "Non Workable Workable" at bounding box center [124, 172] width 36 height 12
checkbox input "false"
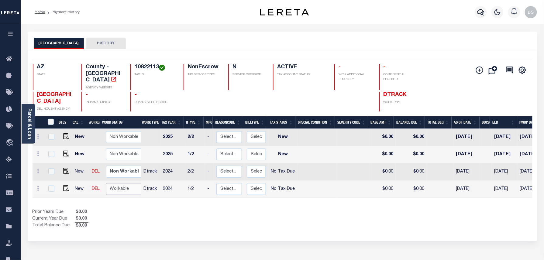
click at [115, 185] on select "Non Workable Workable" at bounding box center [124, 189] width 36 height 12
checkbox input "true"
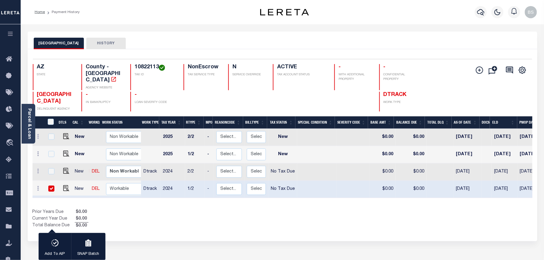
click at [114, 190] on td "Non Workable Workable" at bounding box center [120, 189] width 41 height 17
checkbox input "false"
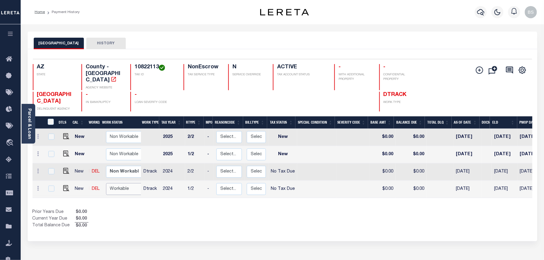
click at [120, 183] on select "Non Workable Workable" at bounding box center [124, 189] width 36 height 12
checkbox input "true"
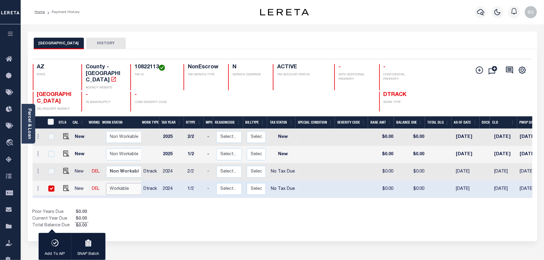
select select "true"
click at [106, 183] on select "Non Workable Workable" at bounding box center [124, 189] width 36 height 12
checkbox input "false"
